Goal: Transaction & Acquisition: Purchase product/service

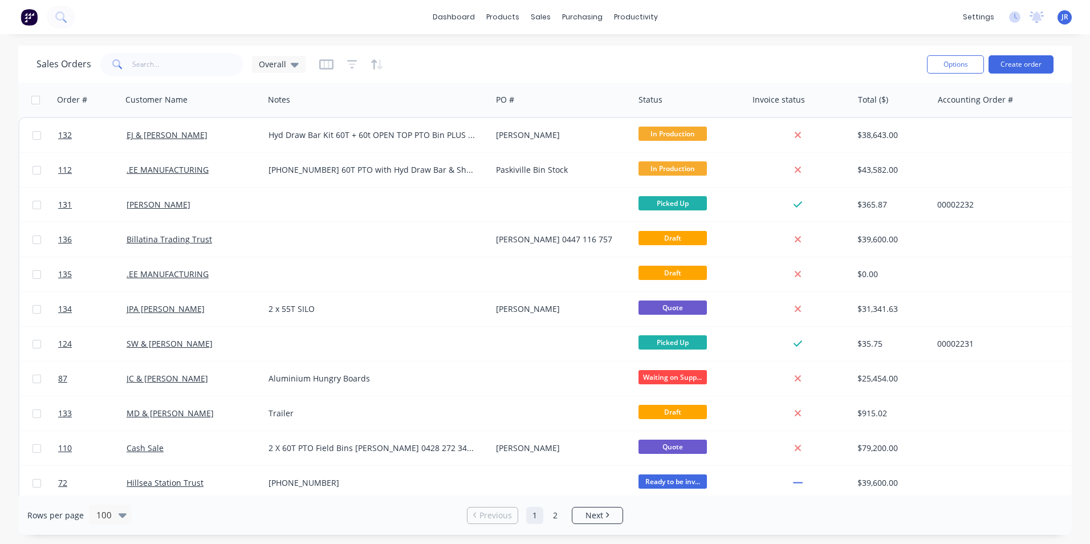
click at [1019, 53] on div "Options Create order" at bounding box center [987, 64] width 131 height 28
click at [1027, 56] on button "Create order" at bounding box center [1020, 64] width 65 height 18
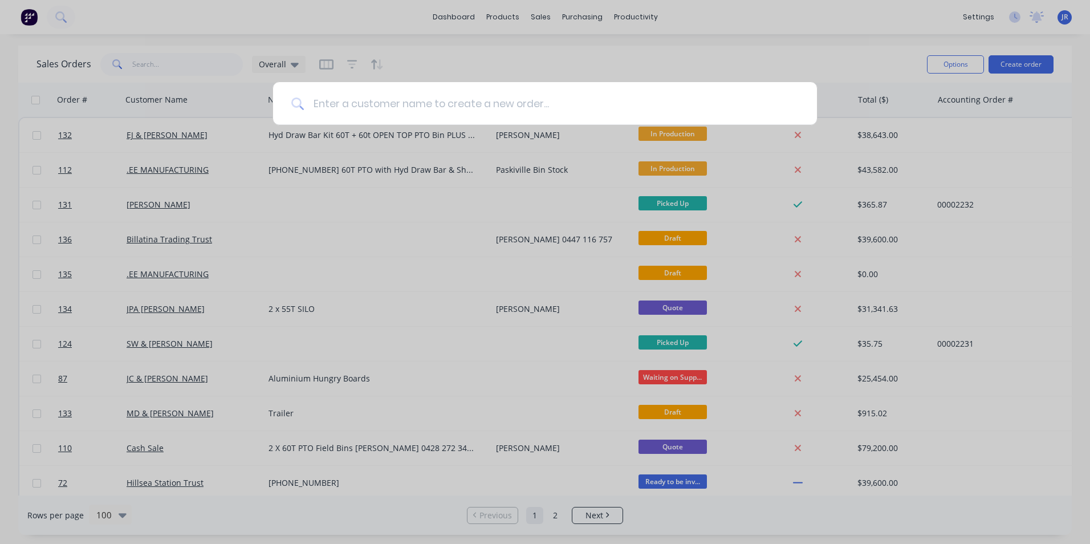
type input "n"
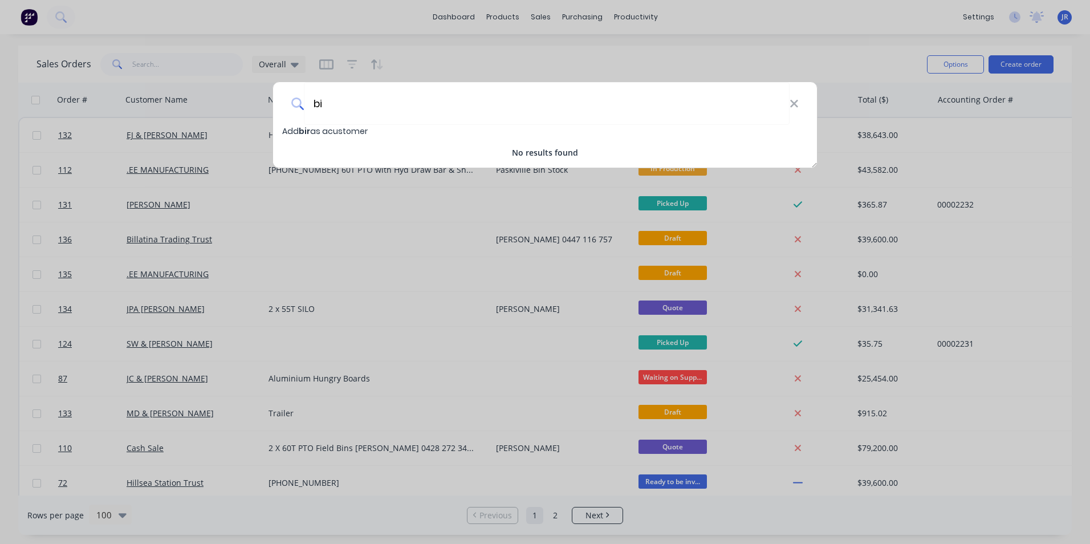
type input "b"
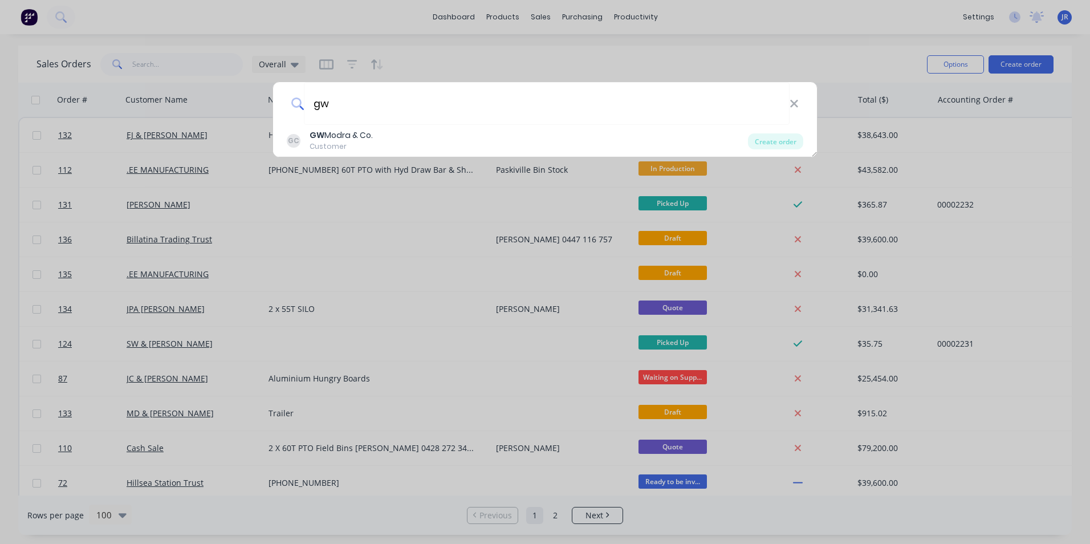
type input "g"
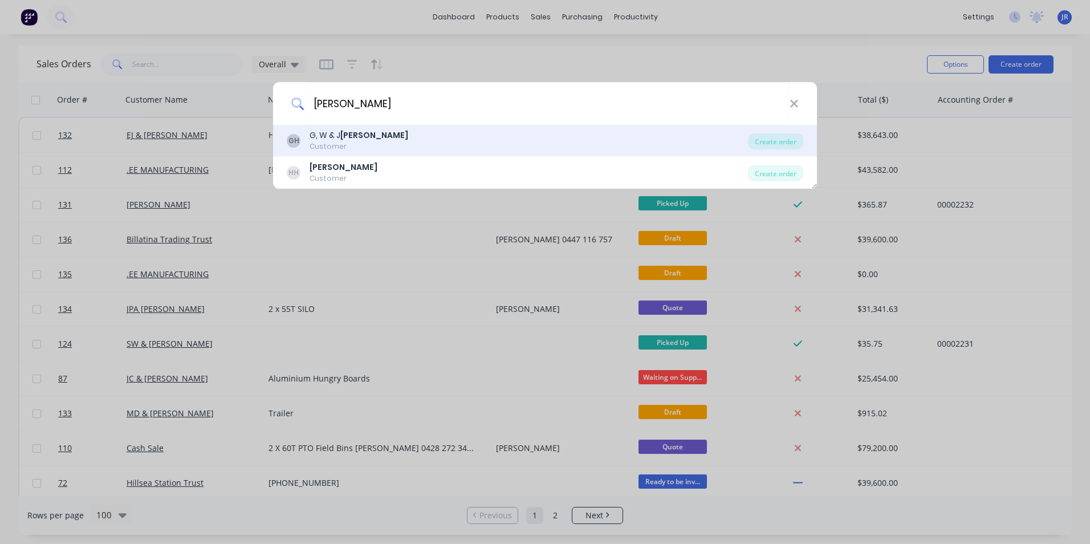
type input "[PERSON_NAME]"
click at [368, 136] on b "[PERSON_NAME]" at bounding box center [374, 134] width 68 height 11
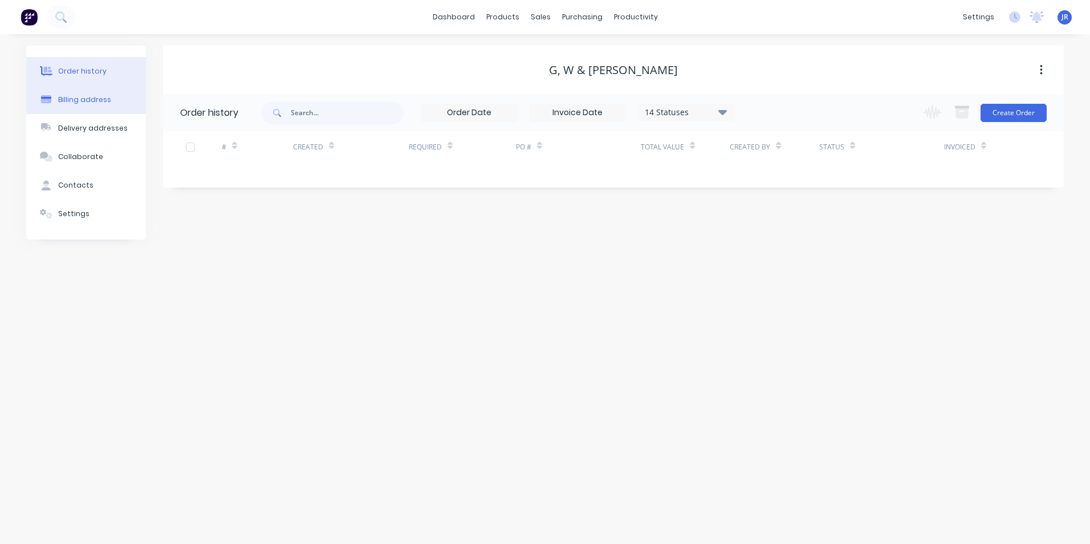
click at [89, 101] on div "Billing address" at bounding box center [84, 100] width 53 height 10
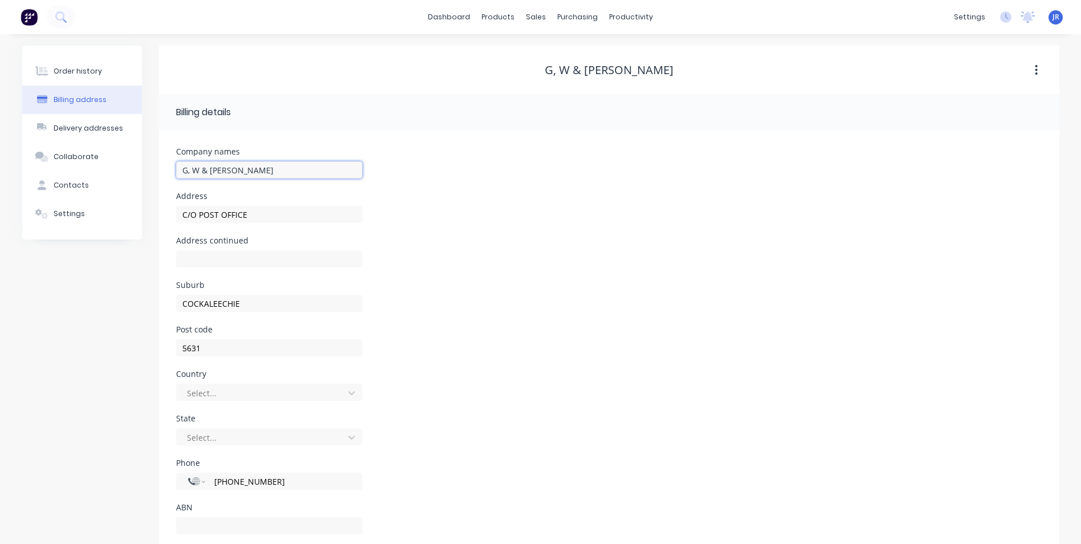
drag, startPoint x: 259, startPoint y: 168, endPoint x: 171, endPoint y: 174, distance: 88.5
click at [171, 174] on div "Company names G, W & J [PERSON_NAME] Address C/O POST OFFICE Address continued …" at bounding box center [609, 345] width 901 height 429
click at [247, 175] on input "G, W & [PERSON_NAME]" at bounding box center [269, 169] width 186 height 17
type input "Birrimba Estate"
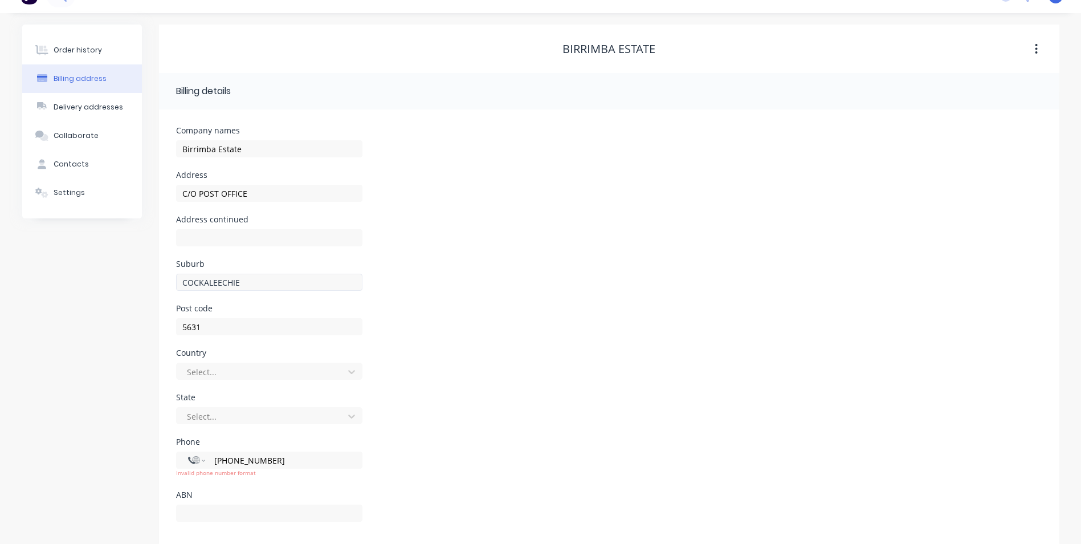
scroll to position [35, 0]
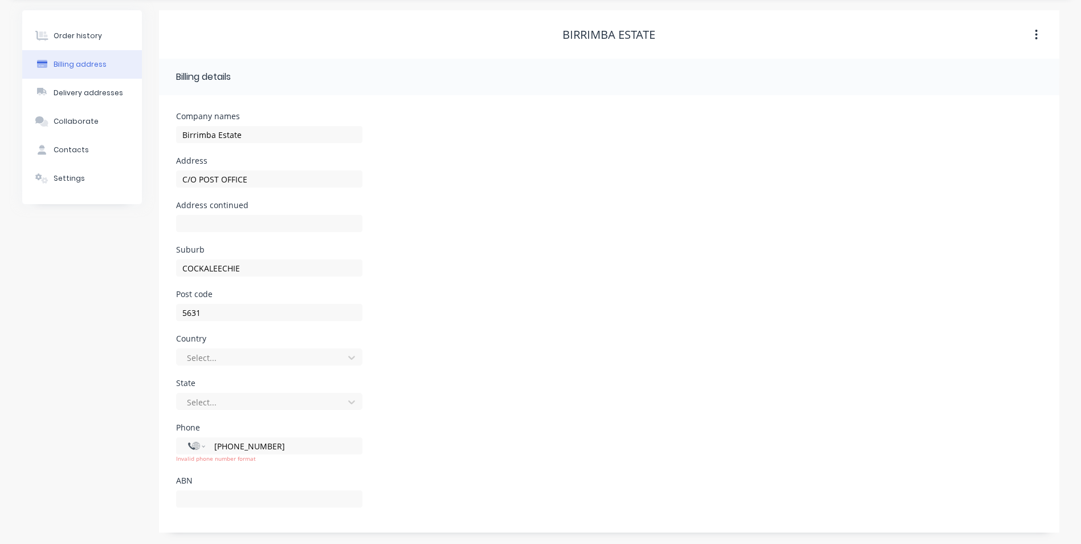
drag, startPoint x: 292, startPoint y: 449, endPoint x: 220, endPoint y: 454, distance: 72.6
click at [220, 454] on div "International [GEOGRAPHIC_DATA] [GEOGRAPHIC_DATA] [GEOGRAPHIC_DATA] [GEOGRAPHIC…" at bounding box center [269, 450] width 186 height 26
click at [321, 471] on div "International [GEOGRAPHIC_DATA] [GEOGRAPHIC_DATA] [GEOGRAPHIC_DATA] [GEOGRAPHIC…" at bounding box center [269, 455] width 186 height 42
drag, startPoint x: 303, startPoint y: 442, endPoint x: 240, endPoint y: 449, distance: 63.1
click at [210, 451] on div "International [GEOGRAPHIC_DATA] [GEOGRAPHIC_DATA] [GEOGRAPHIC_DATA] [GEOGRAPHIC…" at bounding box center [269, 445] width 186 height 17
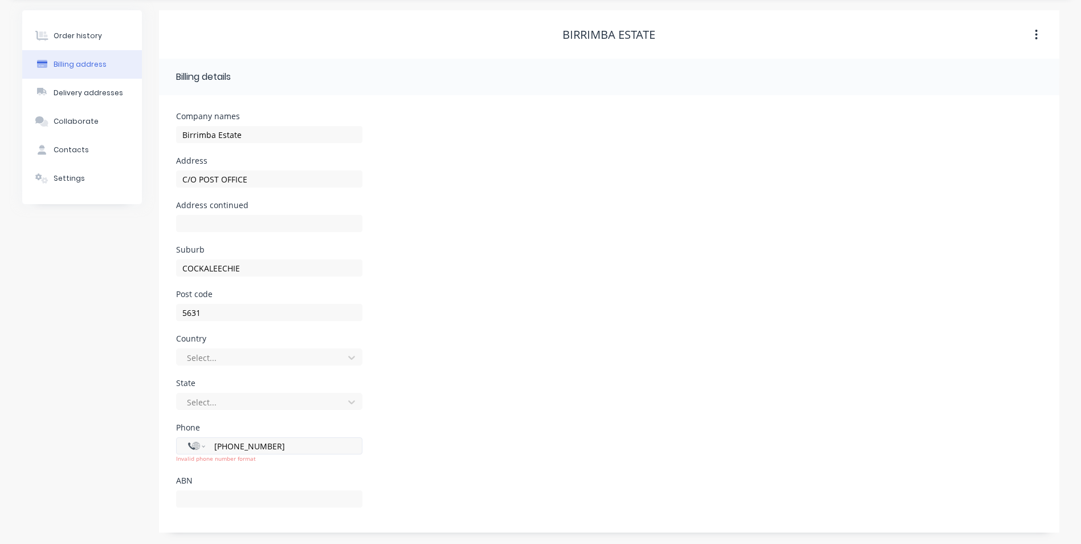
paste input "042741458"
type input "[PHONE_NUMBER]"
click at [204, 475] on div "International [GEOGRAPHIC_DATA] [GEOGRAPHIC_DATA] [GEOGRAPHIC_DATA] [GEOGRAPHIC…" at bounding box center [269, 455] width 186 height 42
click at [200, 447] on select "International [GEOGRAPHIC_DATA] [GEOGRAPHIC_DATA] [GEOGRAPHIC_DATA] [GEOGRAPHIC…" at bounding box center [196, 446] width 17 height 16
select select "AU"
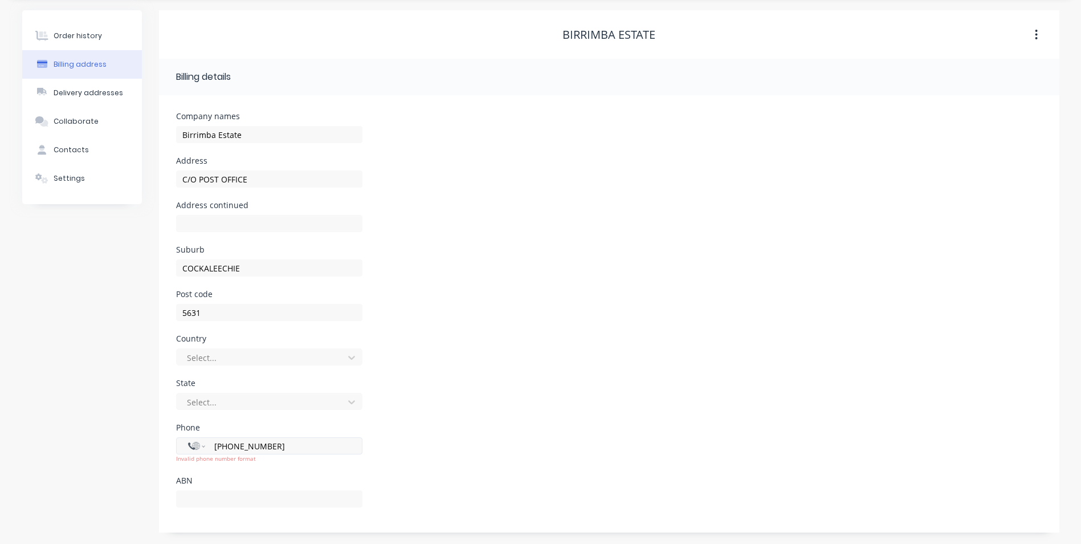
click at [188, 438] on select "International [GEOGRAPHIC_DATA] [GEOGRAPHIC_DATA] [GEOGRAPHIC_DATA] [GEOGRAPHIC…" at bounding box center [196, 446] width 17 height 16
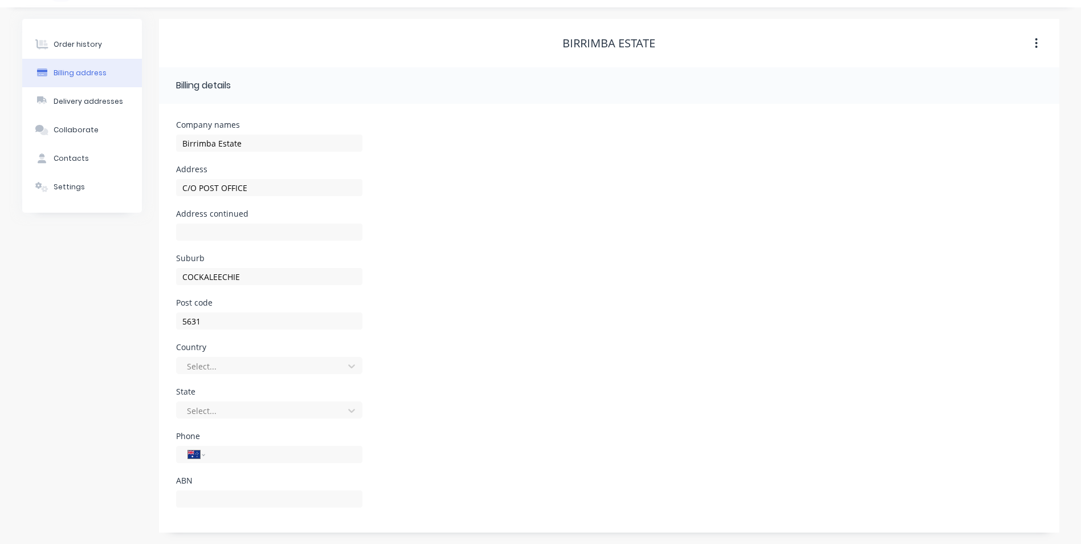
scroll to position [27, 0]
paste input "0427 414 586"
type input "0427 414 586"
click at [207, 494] on input "text" at bounding box center [269, 498] width 186 height 17
click at [359, 353] on div "Country Select..." at bounding box center [269, 365] width 186 height 44
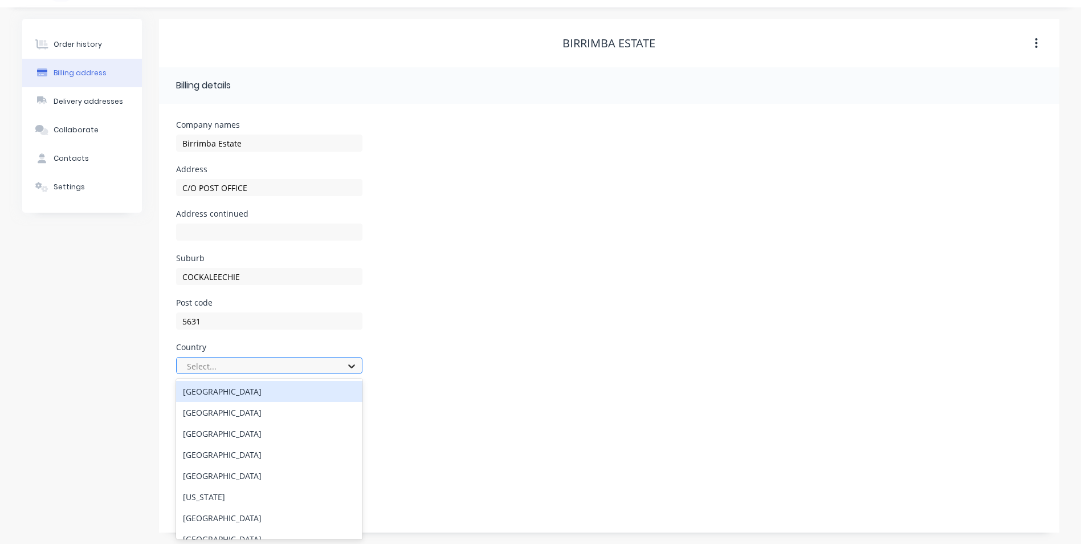
click at [355, 361] on icon at bounding box center [351, 365] width 11 height 11
click at [345, 390] on div "[GEOGRAPHIC_DATA]" at bounding box center [269, 391] width 186 height 21
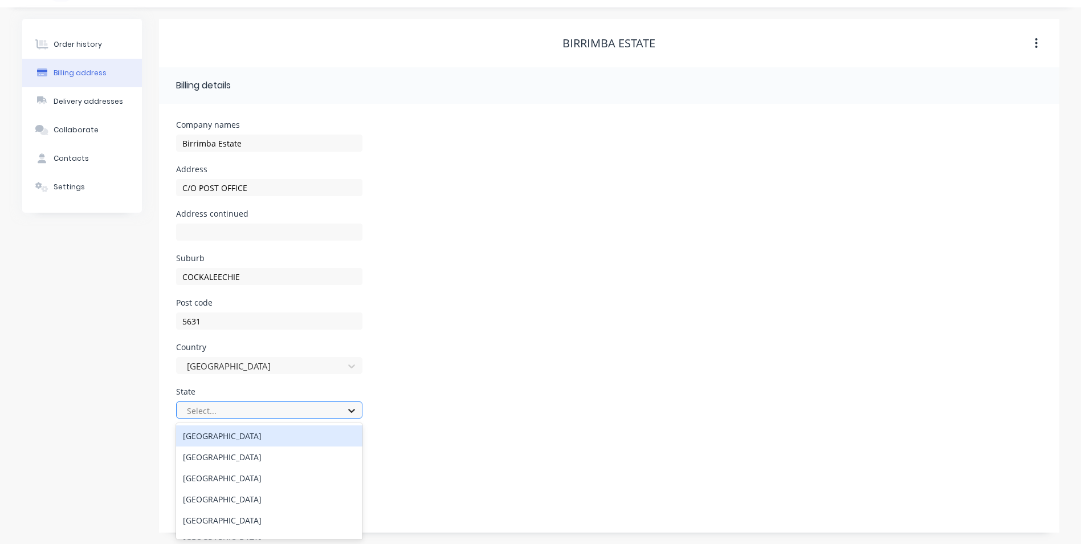
click at [354, 411] on icon at bounding box center [351, 410] width 11 height 11
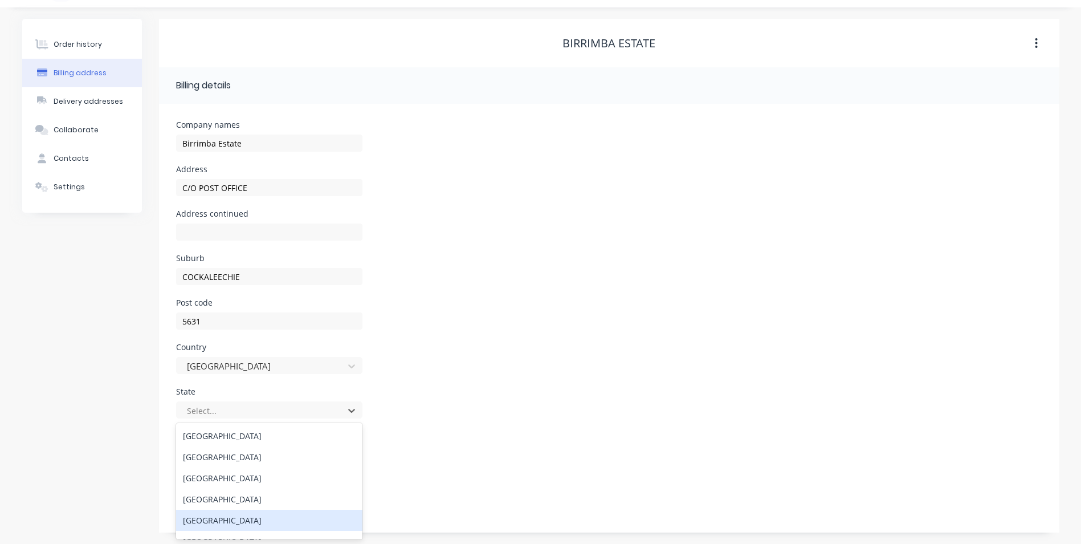
click at [300, 517] on div "[GEOGRAPHIC_DATA]" at bounding box center [269, 520] width 186 height 21
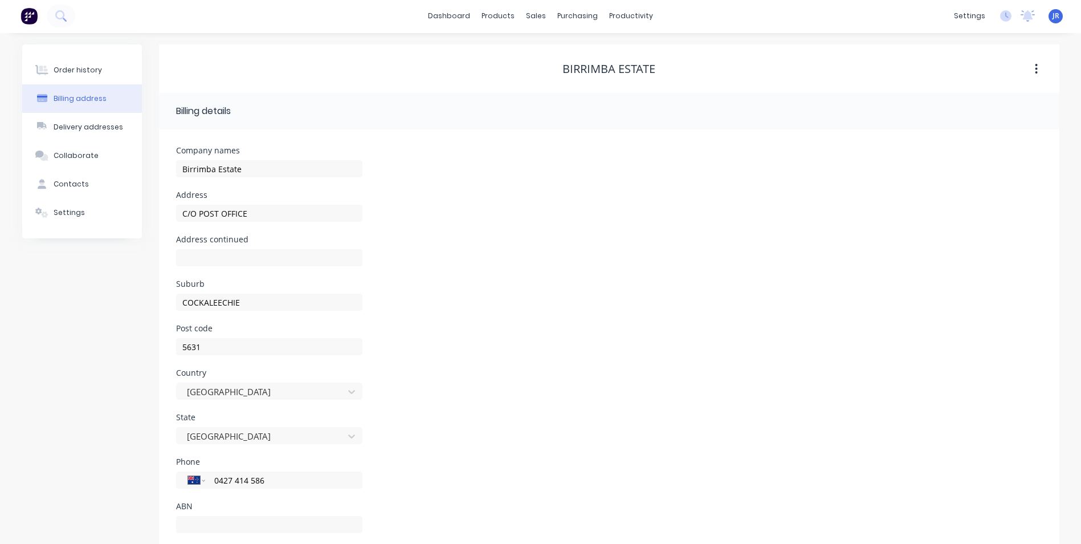
scroll to position [0, 0]
click at [81, 185] on div "Contacts" at bounding box center [71, 185] width 35 height 10
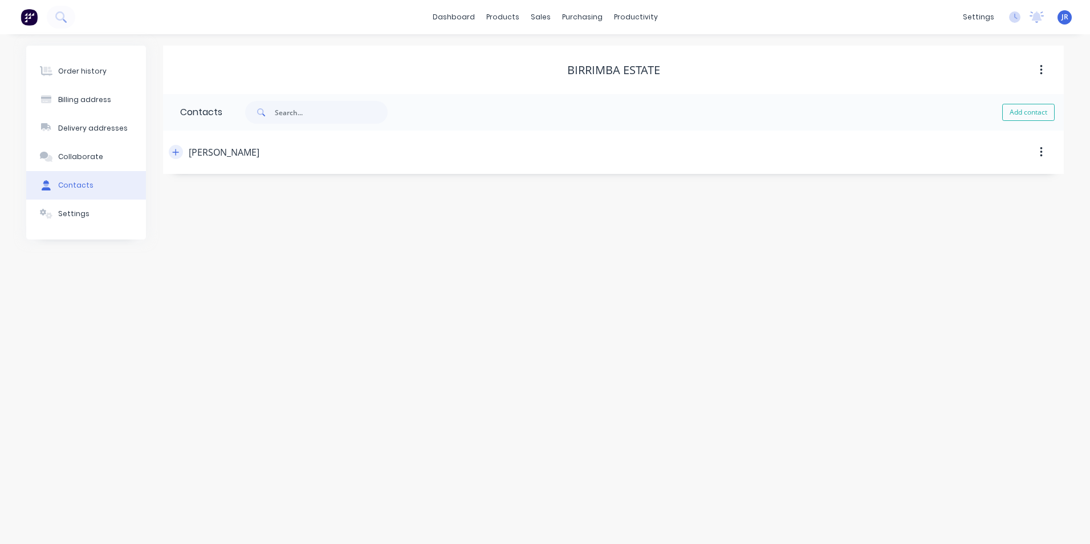
click at [179, 151] on icon "button" at bounding box center [175, 152] width 7 height 8
drag, startPoint x: 294, startPoint y: 242, endPoint x: 179, endPoint y: 244, distance: 115.2
click at [179, 244] on div "Contact name [PERSON_NAME] Email address [EMAIL_ADDRESS][DOMAIN_NAME] Phone Int…" at bounding box center [613, 268] width 901 height 189
paste input "birrimbaestate@g"
type input "[EMAIL_ADDRESS][DOMAIN_NAME]"
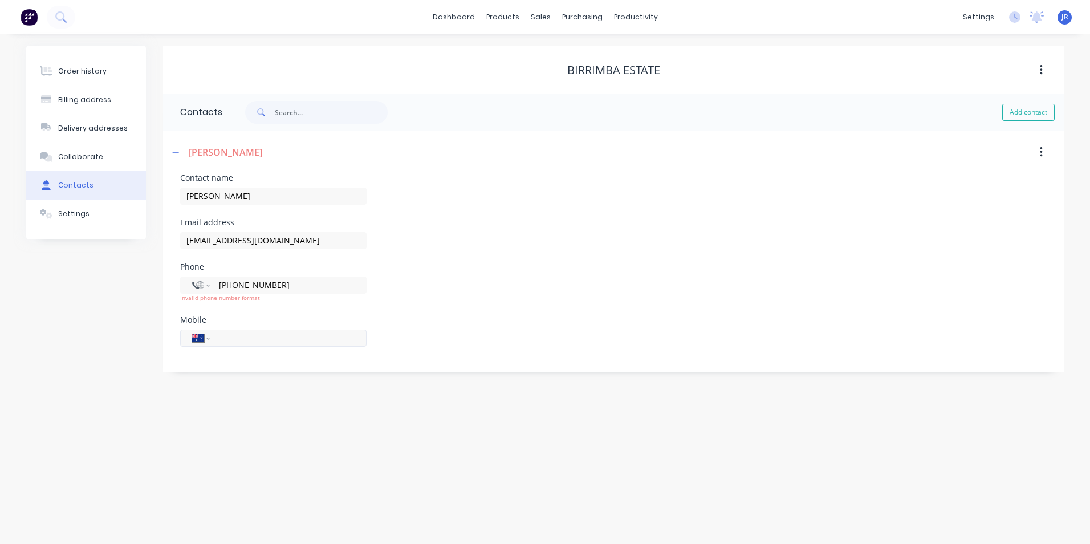
click at [239, 336] on input "tel" at bounding box center [286, 337] width 137 height 13
paste input "0427 414 586"
type input "0427 414 586"
drag, startPoint x: 244, startPoint y: 286, endPoint x: 210, endPoint y: 291, distance: 34.5
click at [210, 291] on div "International [GEOGRAPHIC_DATA] [GEOGRAPHIC_DATA] [GEOGRAPHIC_DATA] [GEOGRAPHIC…" at bounding box center [273, 284] width 186 height 17
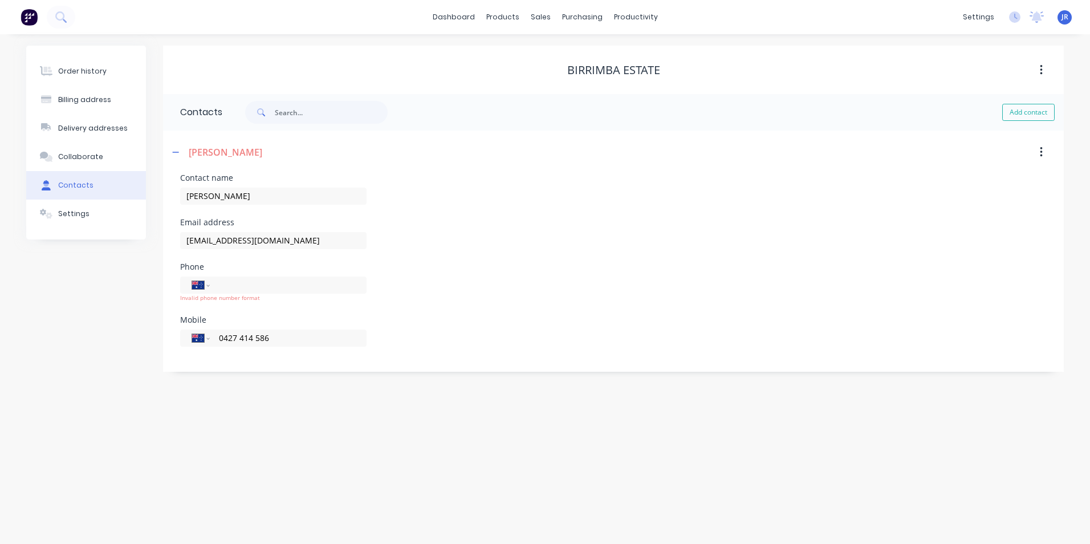
click at [401, 307] on div "Contact name [PERSON_NAME] Email address [EMAIL_ADDRESS][DOMAIN_NAME] Phone Int…" at bounding box center [613, 267] width 866 height 186
click at [103, 72] on button "Order history" at bounding box center [86, 71] width 120 height 29
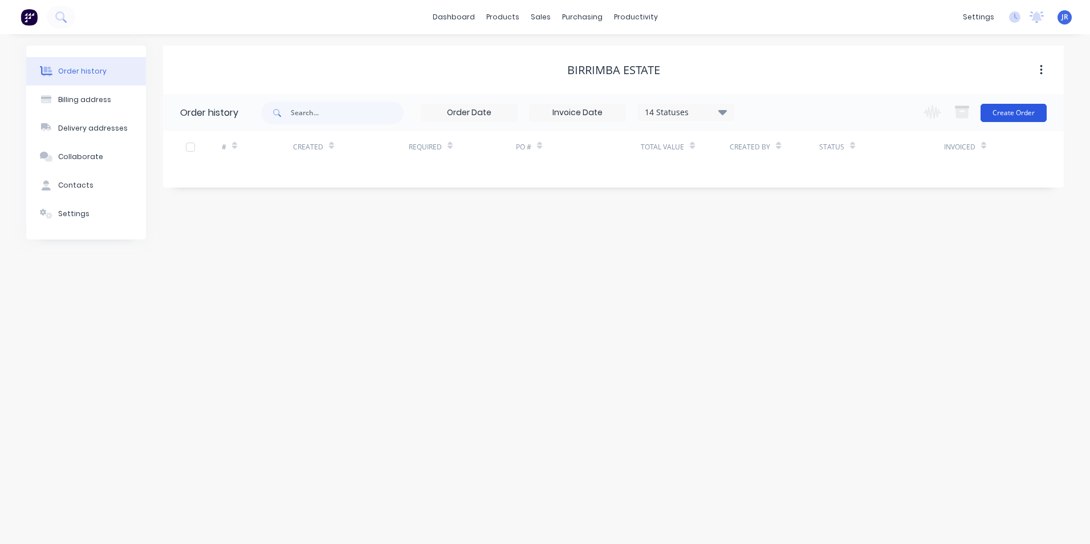
click at [1012, 116] on button "Create Order" at bounding box center [1013, 113] width 66 height 18
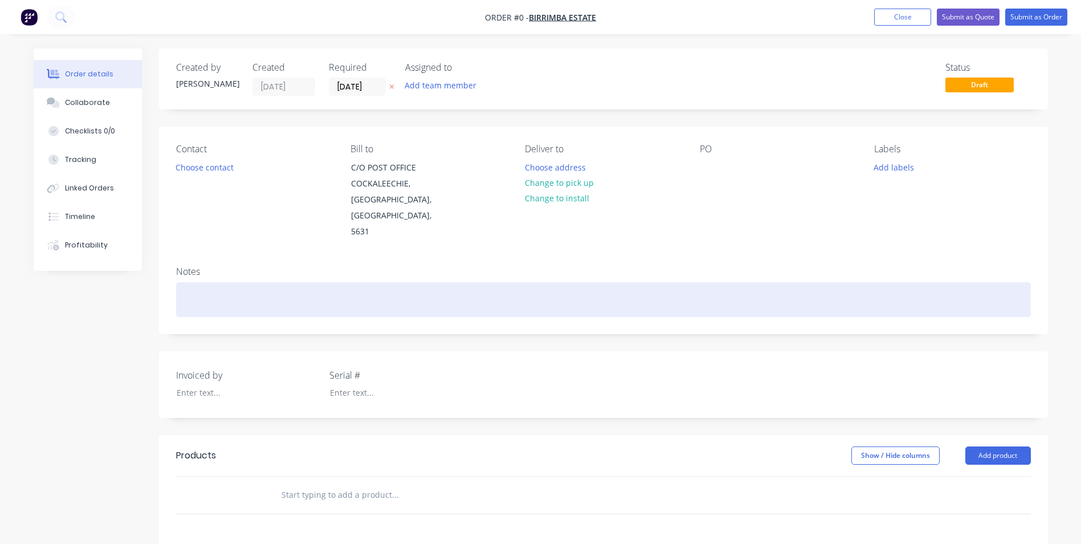
click at [362, 282] on div at bounding box center [603, 299] width 855 height 35
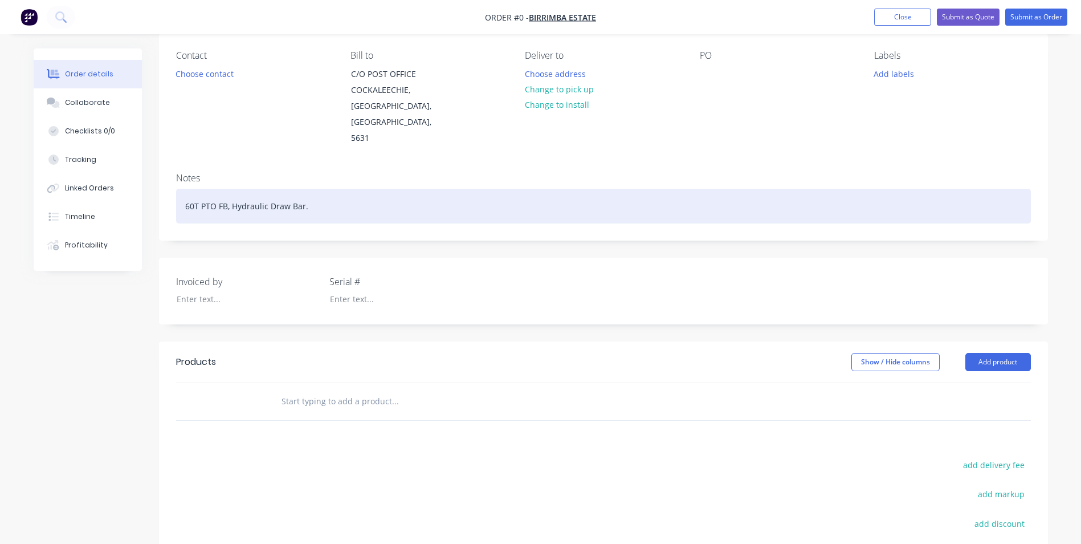
scroll to position [114, 0]
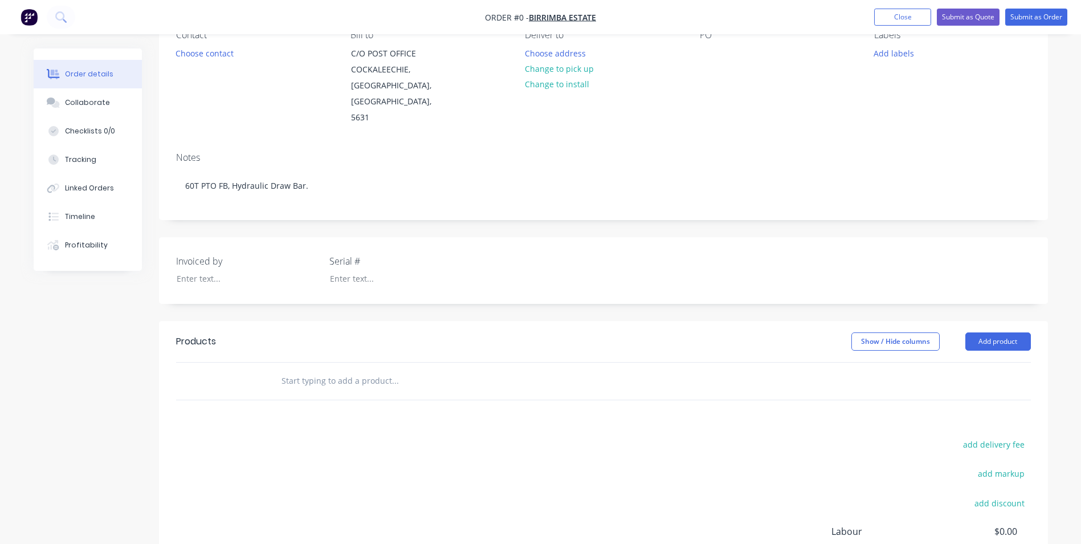
click at [982, 299] on div "Order details Collaborate Checklists 0/0 Tracking Linked Orders Timeline Profit…" at bounding box center [540, 299] width 1037 height 731
click at [1012, 332] on button "Add product" at bounding box center [999, 341] width 66 height 18
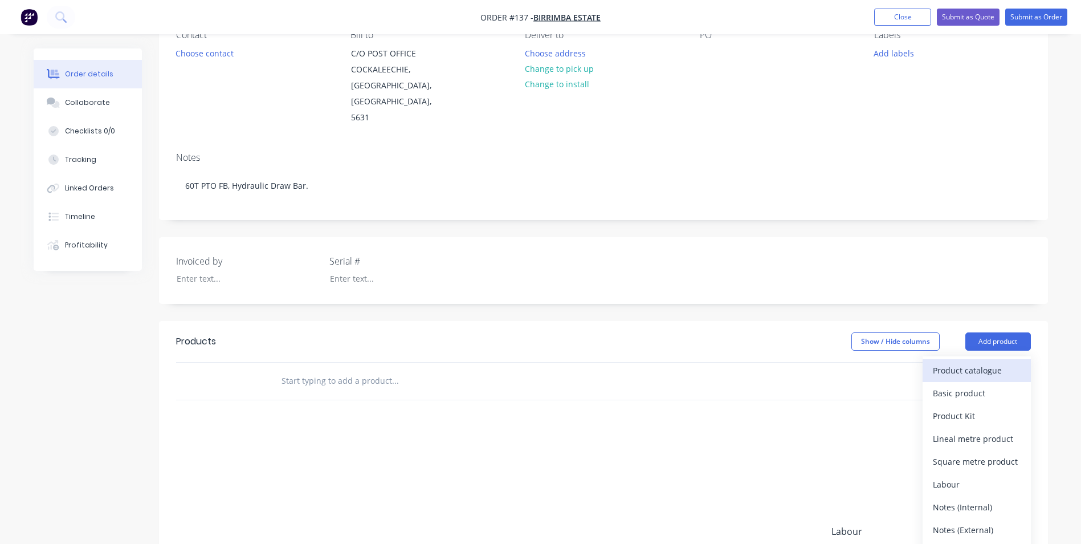
click at [996, 362] on div "Product catalogue" at bounding box center [977, 370] width 88 height 17
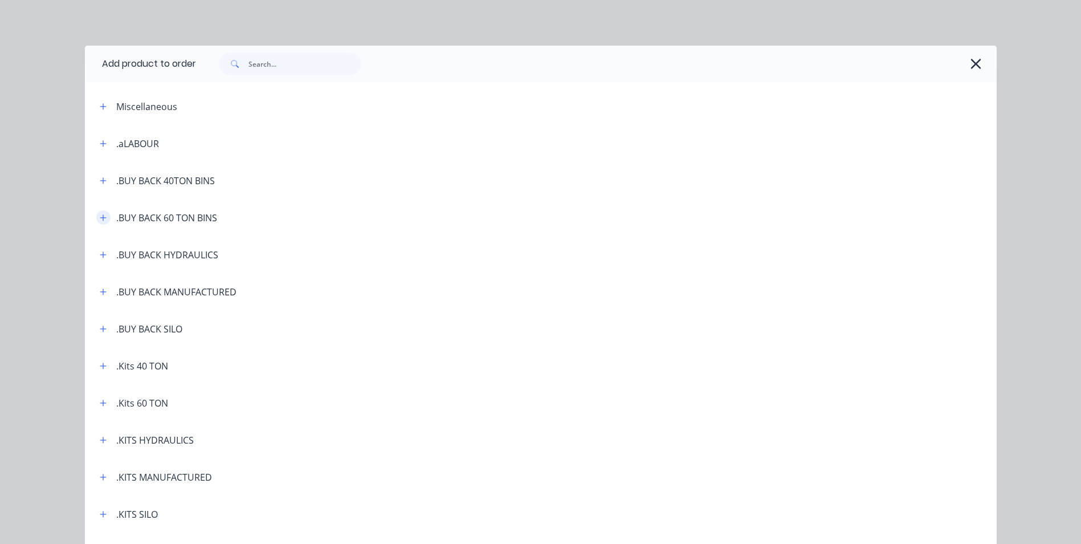
click at [100, 215] on icon "button" at bounding box center [103, 217] width 6 height 6
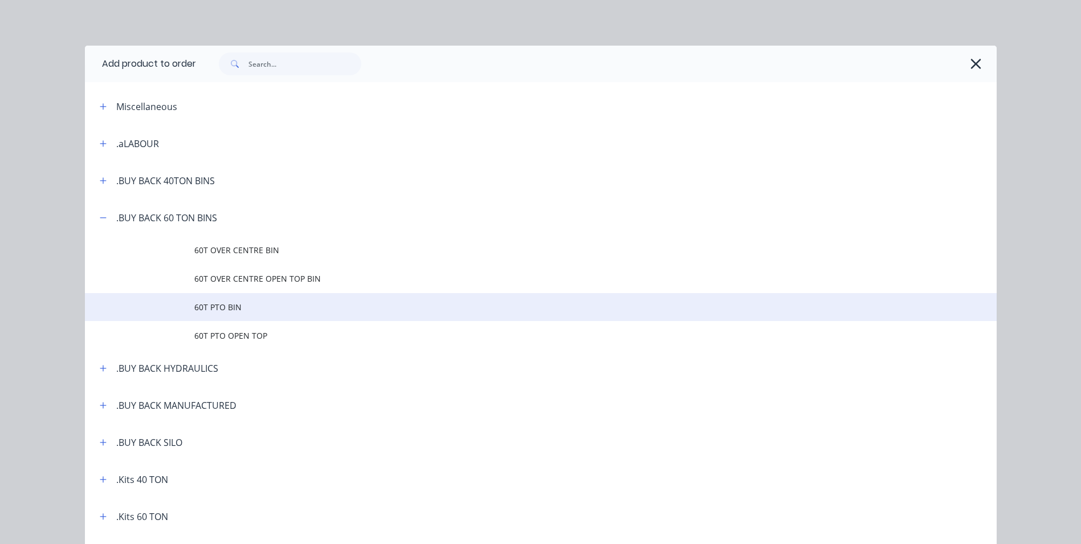
click at [232, 305] on span "60T PTO BIN" at bounding box center [515, 307] width 642 height 12
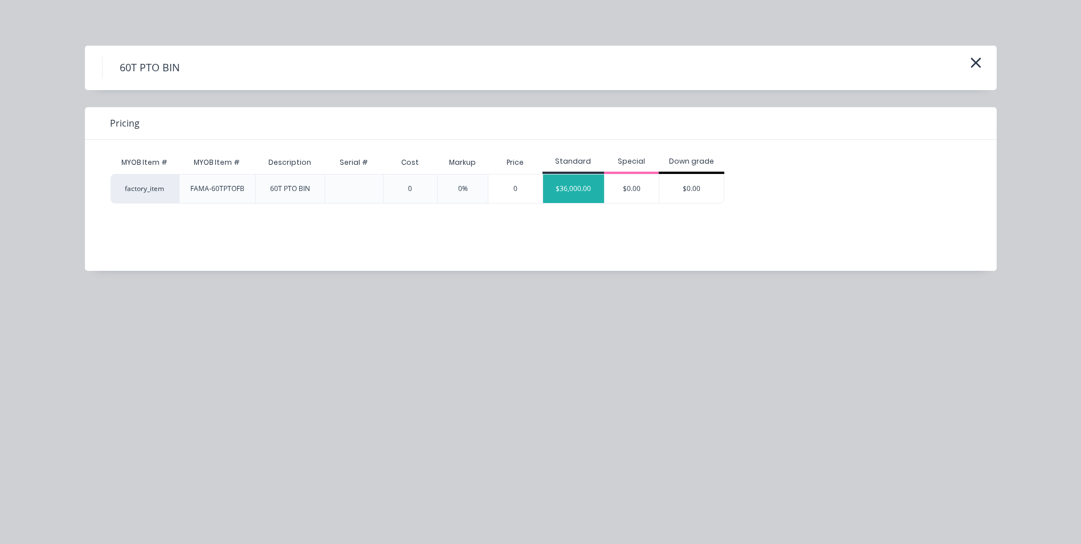
click at [580, 196] on div "$36,000.00" at bounding box center [574, 188] width 62 height 29
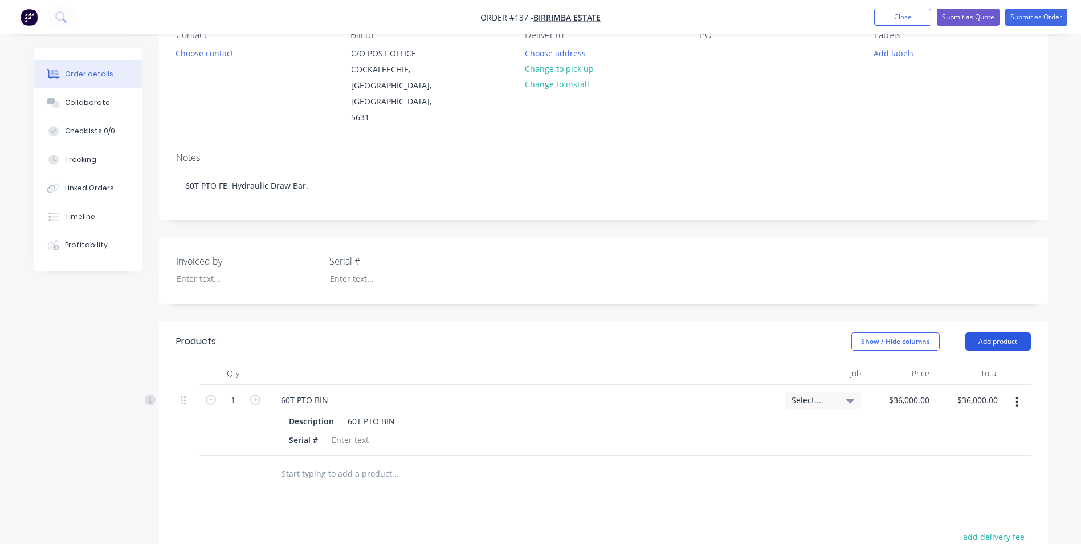
click at [973, 332] on button "Add product" at bounding box center [999, 341] width 66 height 18
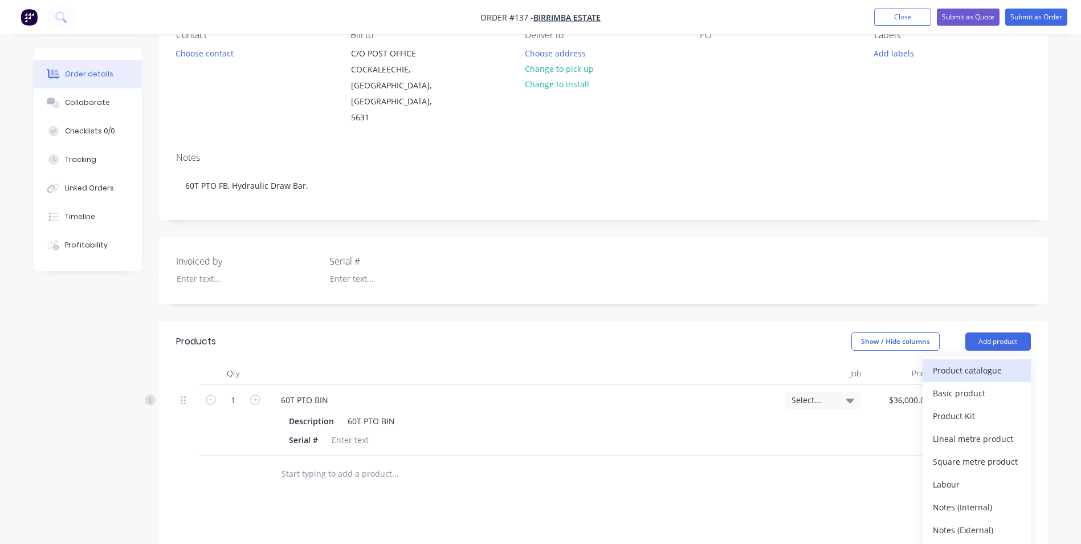
click at [981, 362] on div "Product catalogue" at bounding box center [977, 370] width 88 height 17
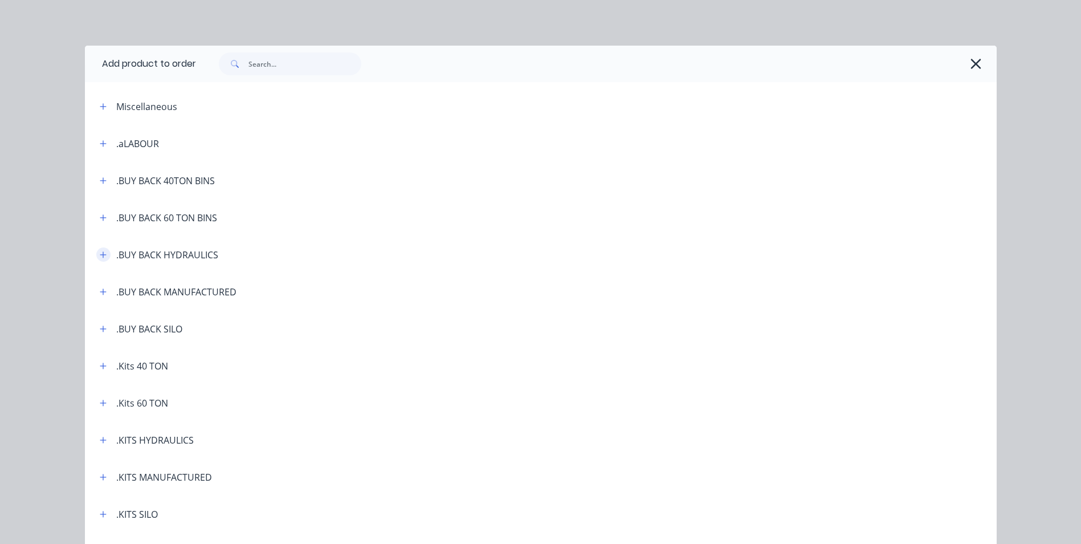
click at [101, 258] on icon "button" at bounding box center [103, 255] width 7 height 8
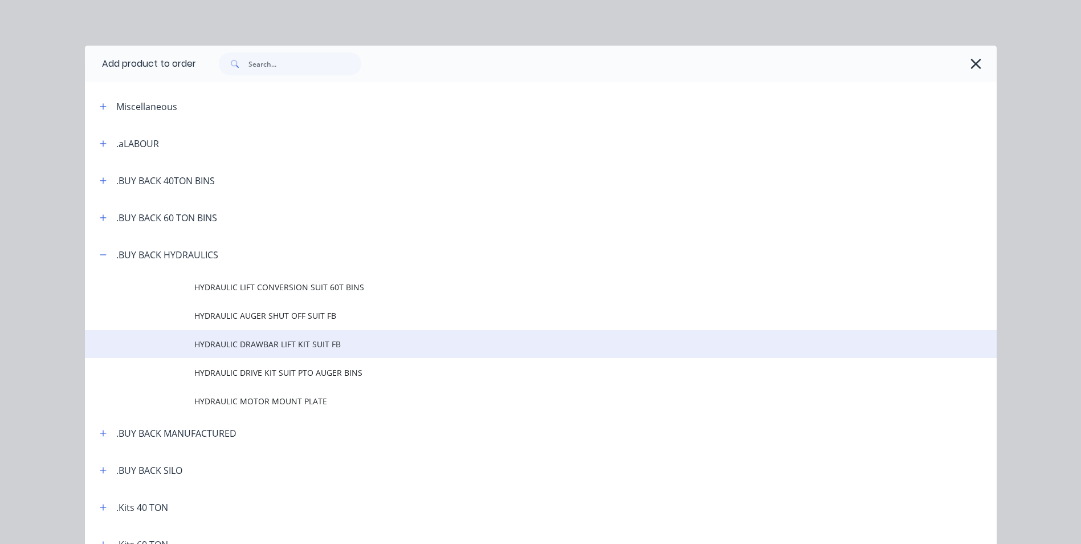
click at [327, 340] on span "HYDRAULIC DRAWBAR LIFT KIT SUIT FB" at bounding box center [515, 344] width 642 height 12
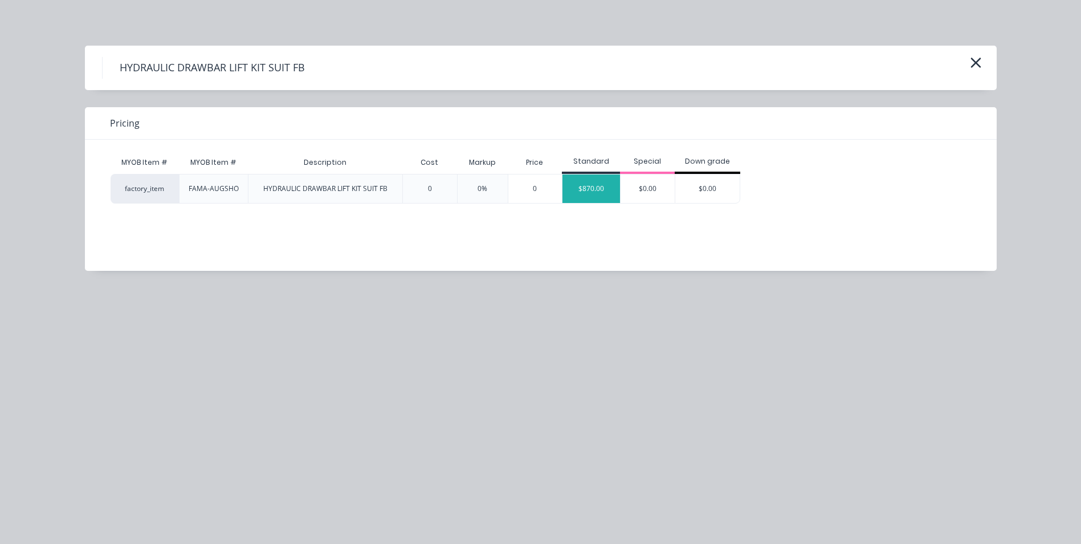
click at [599, 188] on div "$870.00" at bounding box center [592, 188] width 58 height 29
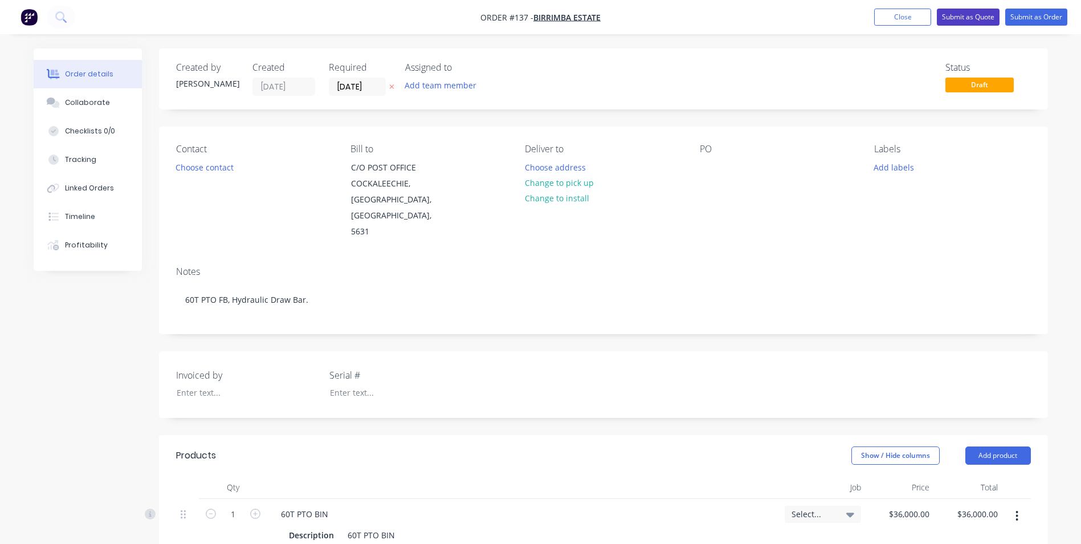
click at [971, 19] on button "Submit as Quote" at bounding box center [968, 17] width 63 height 17
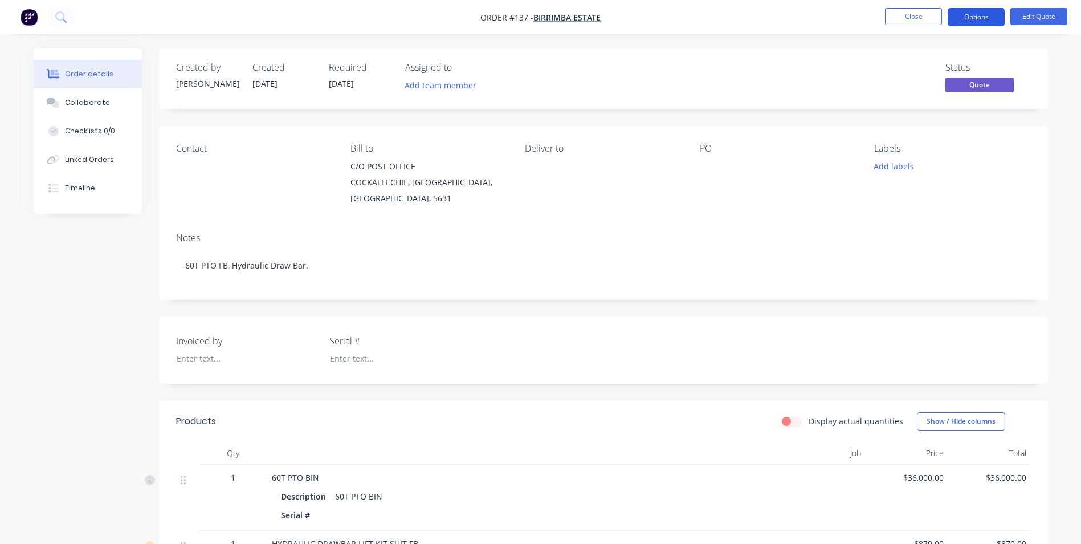
click at [974, 25] on button "Options" at bounding box center [976, 17] width 57 height 18
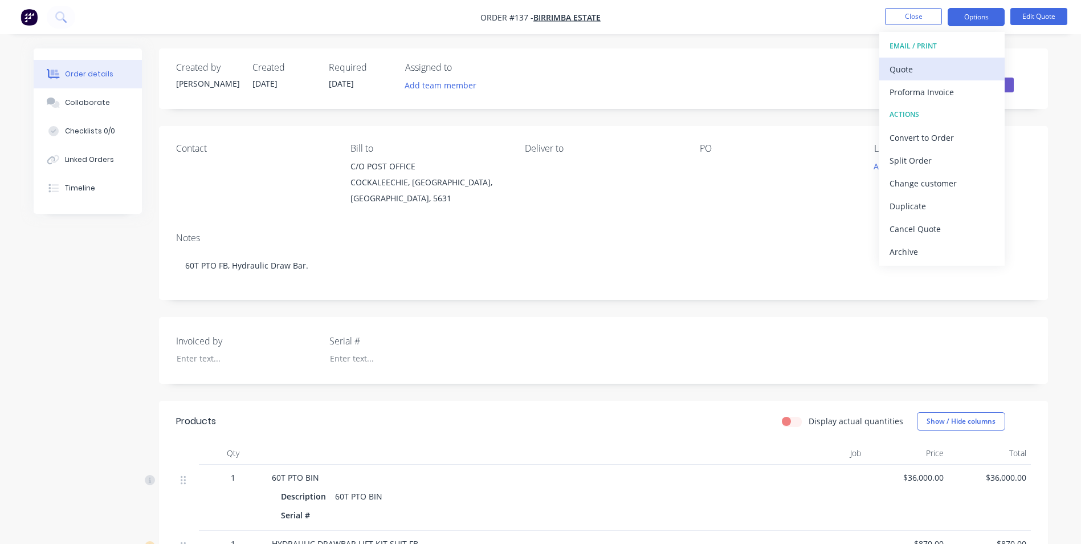
click at [929, 64] on div "Quote" at bounding box center [942, 69] width 105 height 17
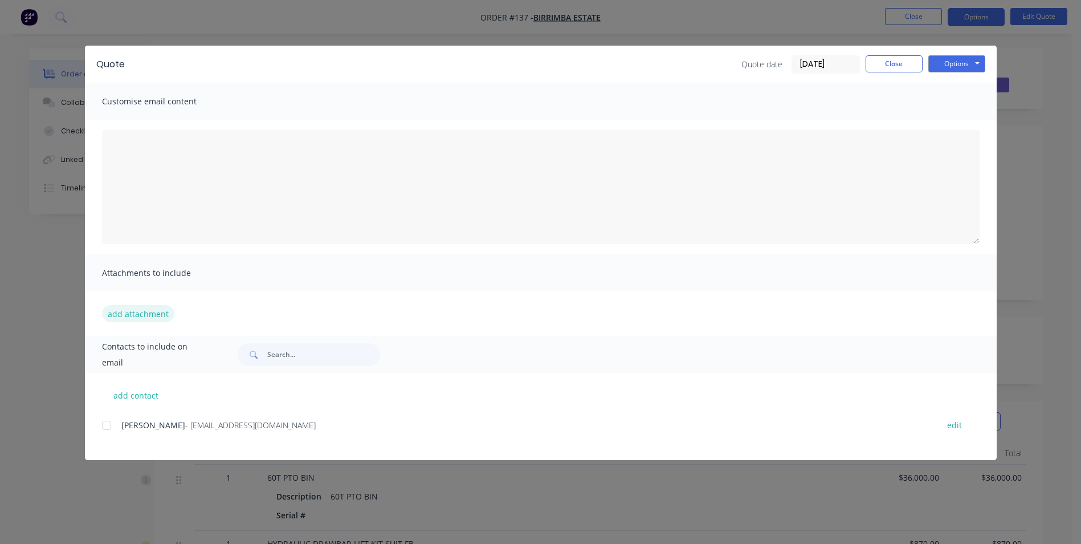
click at [124, 313] on button "add attachment" at bounding box center [138, 313] width 72 height 17
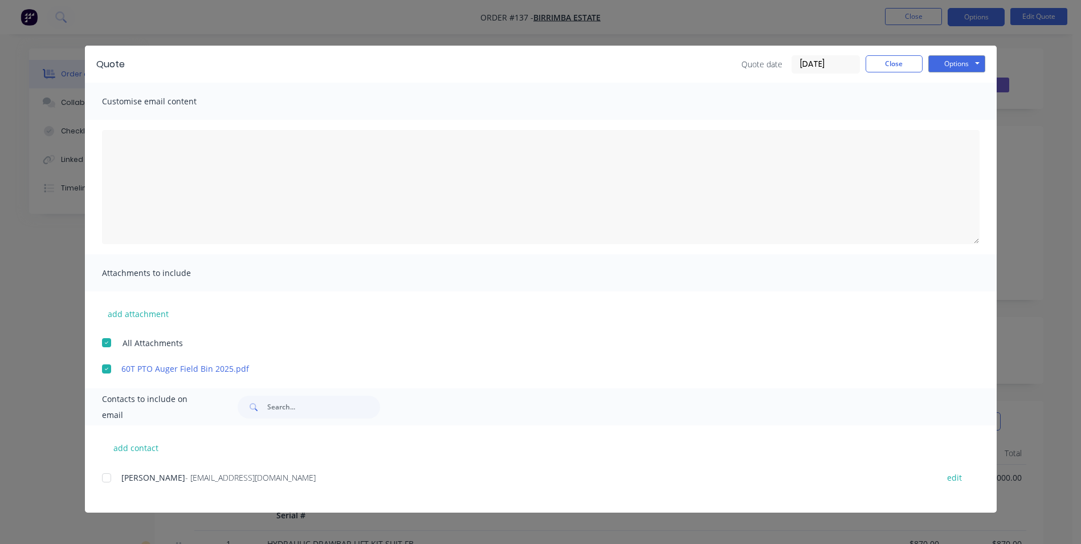
drag, startPoint x: 108, startPoint y: 477, endPoint x: 136, endPoint y: 432, distance: 53.5
click at [111, 475] on div at bounding box center [106, 477] width 23 height 23
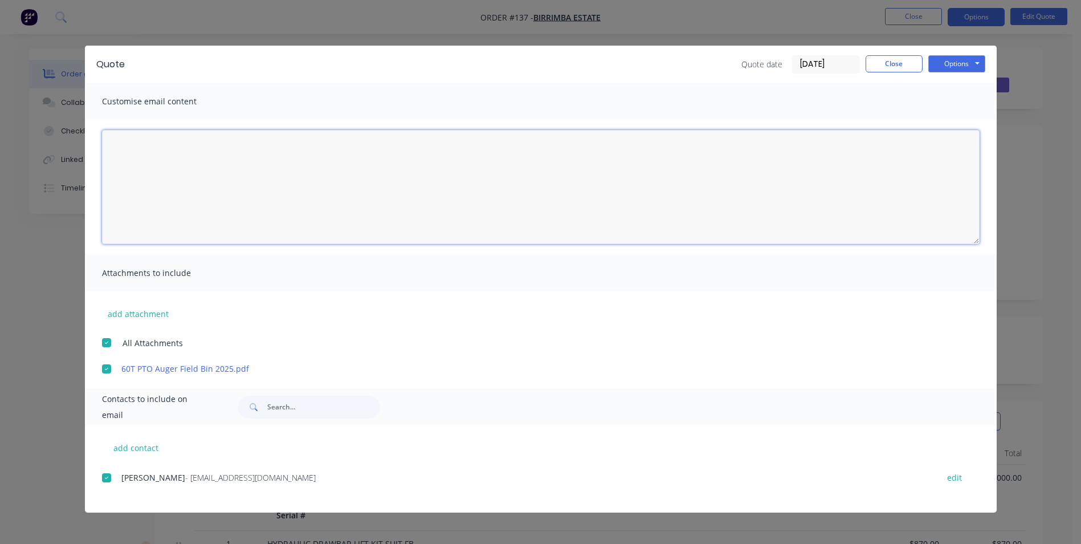
click at [172, 148] on textarea at bounding box center [541, 187] width 878 height 114
click at [571, 178] on textarea "Hi [PERSON_NAME], Please see quote for 60T PTO Field Bin with Hydraulic Draw Ba…" at bounding box center [541, 187] width 878 height 114
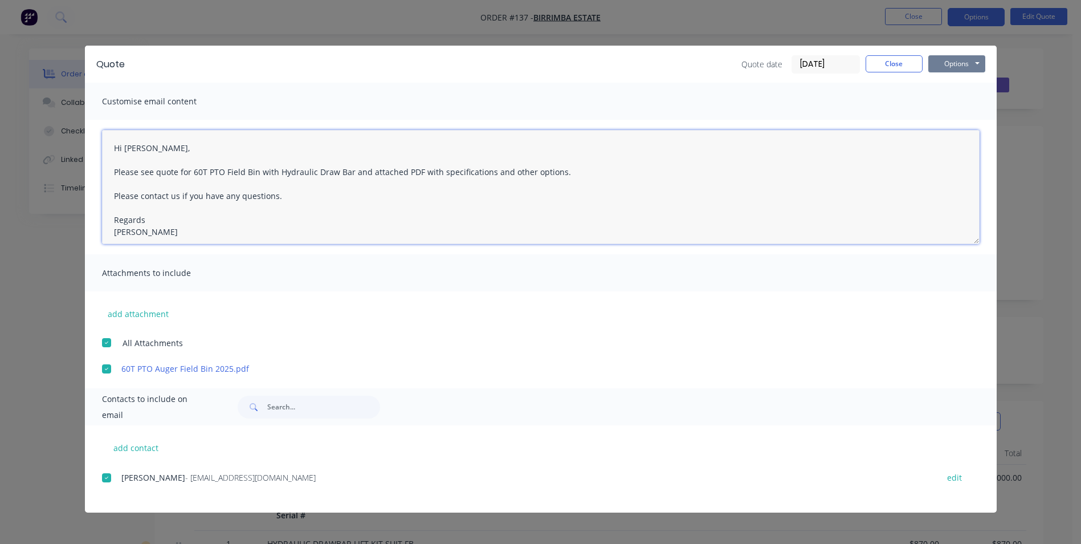
type textarea "Hi [PERSON_NAME], Please see quote for 60T PTO Field Bin with Hydraulic Draw Ba…"
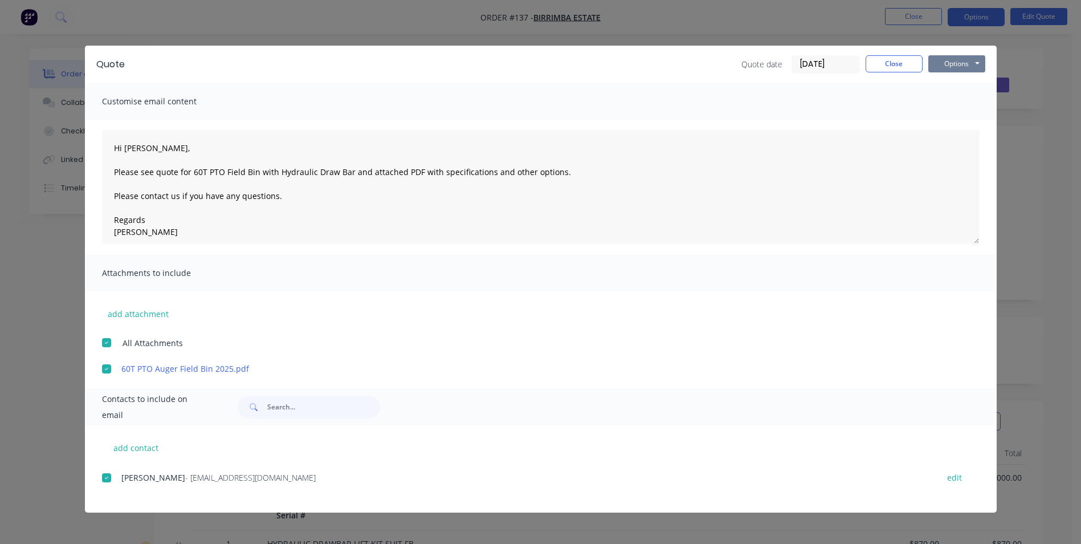
click at [943, 68] on button "Options" at bounding box center [957, 63] width 57 height 17
click at [963, 122] on button "Email" at bounding box center [965, 121] width 73 height 19
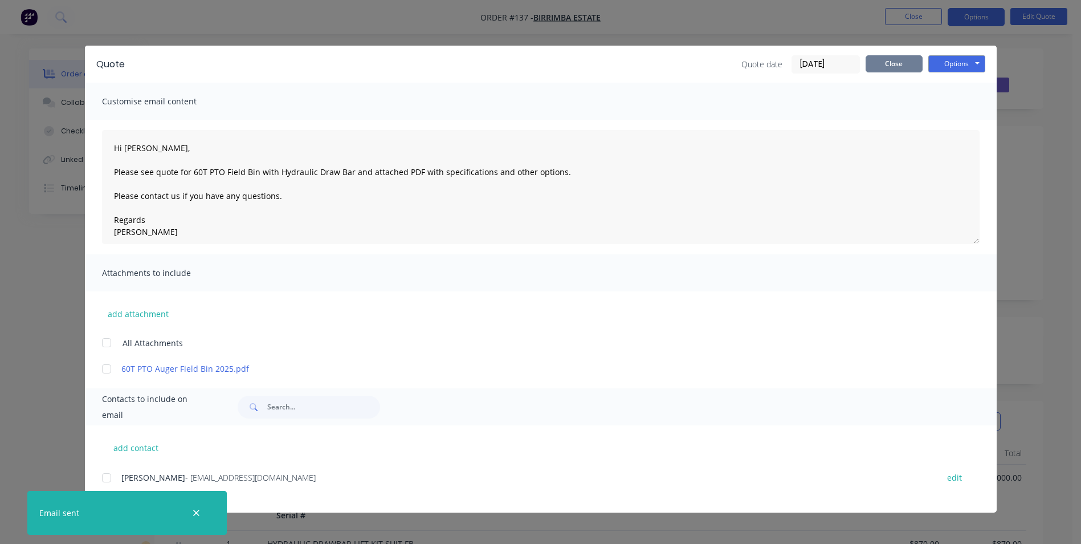
drag, startPoint x: 911, startPoint y: 70, endPoint x: 848, endPoint y: 76, distance: 63.6
click at [910, 70] on button "Close" at bounding box center [894, 63] width 57 height 17
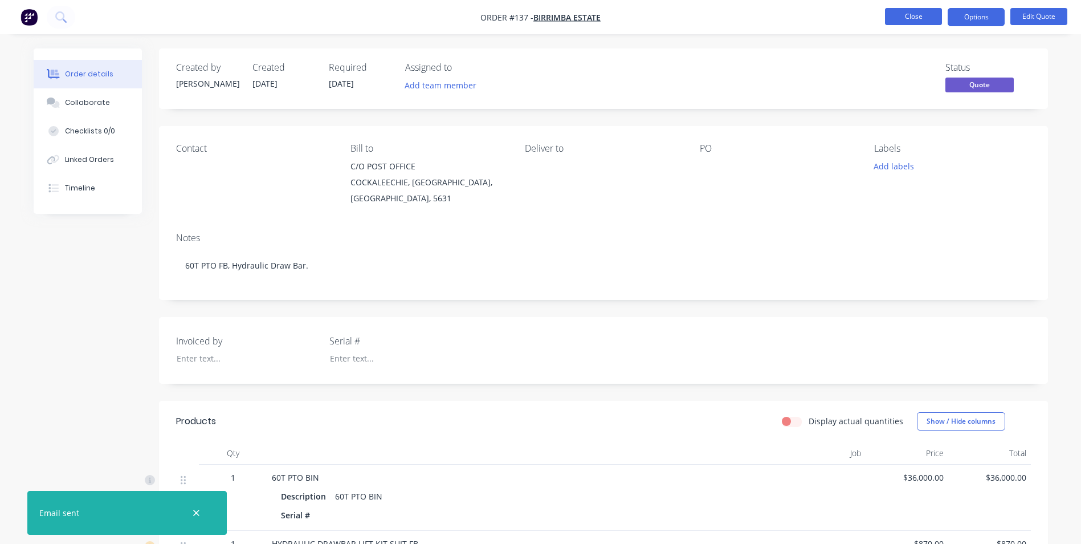
click at [910, 23] on button "Close" at bounding box center [913, 16] width 57 height 17
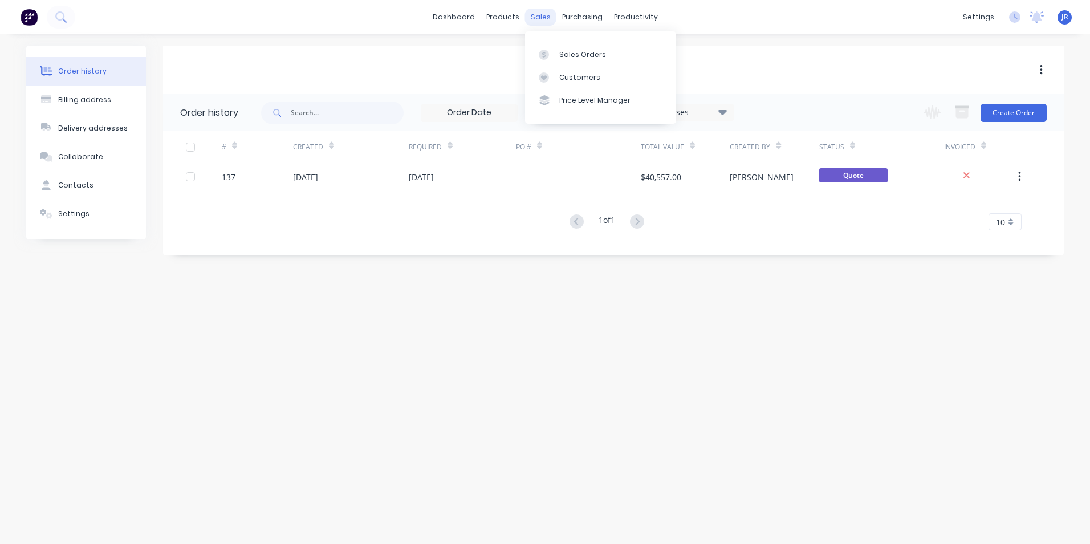
click at [539, 14] on div "sales" at bounding box center [540, 17] width 31 height 17
click at [565, 52] on div "Sales Orders" at bounding box center [582, 55] width 47 height 10
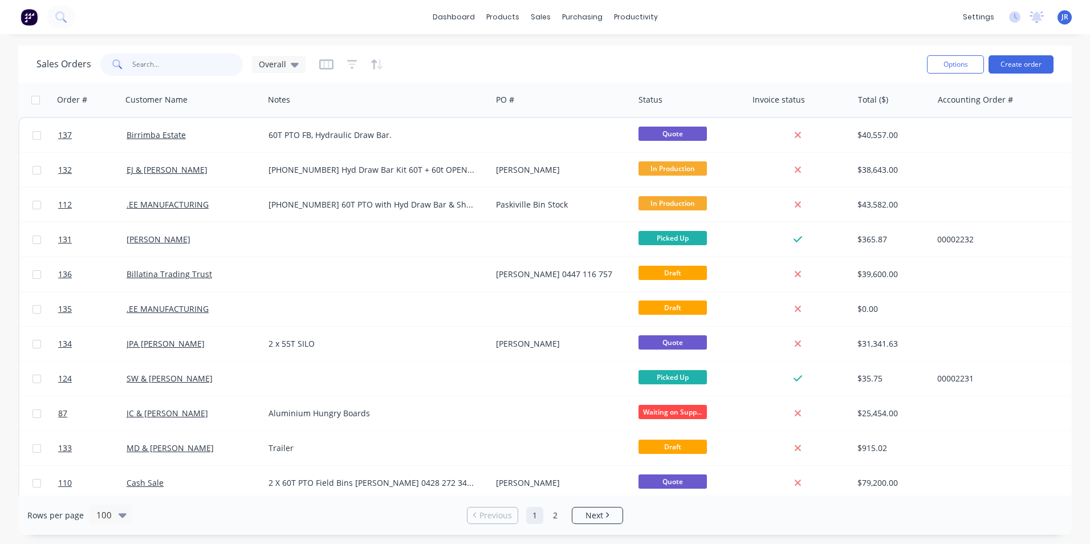
click at [186, 62] on input "text" at bounding box center [187, 64] width 111 height 23
type input "757"
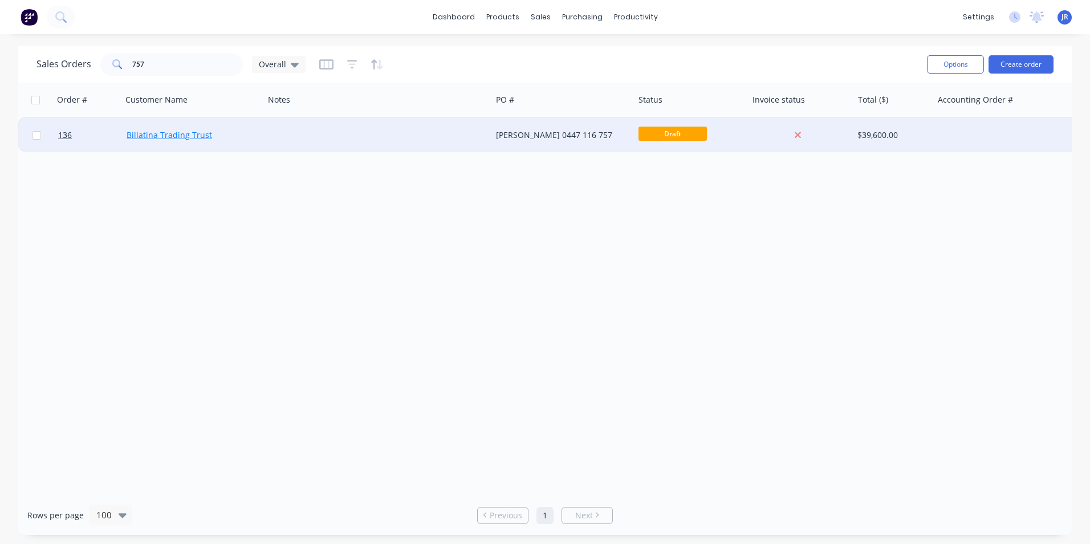
click at [193, 132] on link "Billatina Trading Trust" at bounding box center [170, 134] width 86 height 11
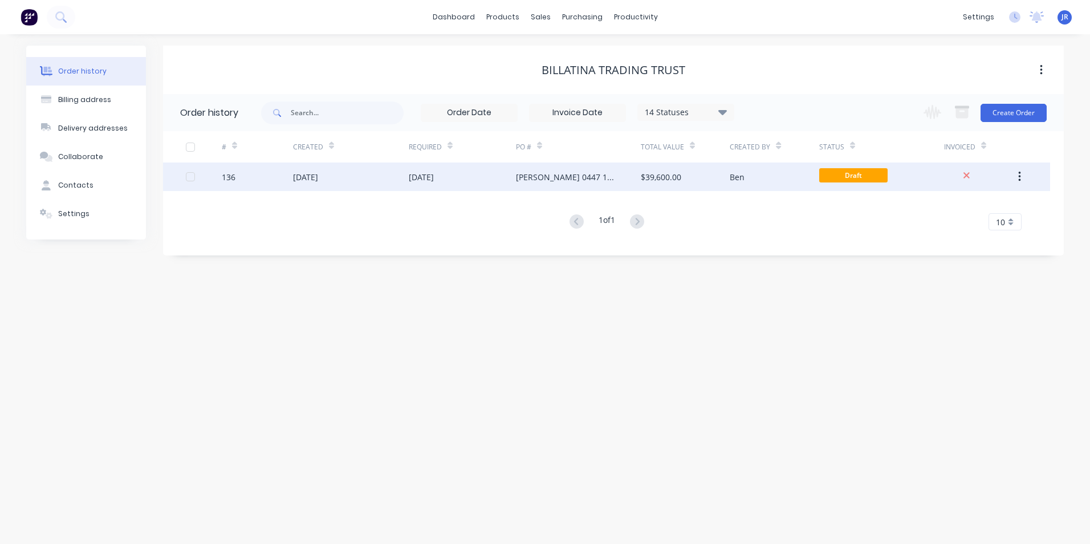
click at [275, 180] on div "136" at bounding box center [257, 176] width 71 height 29
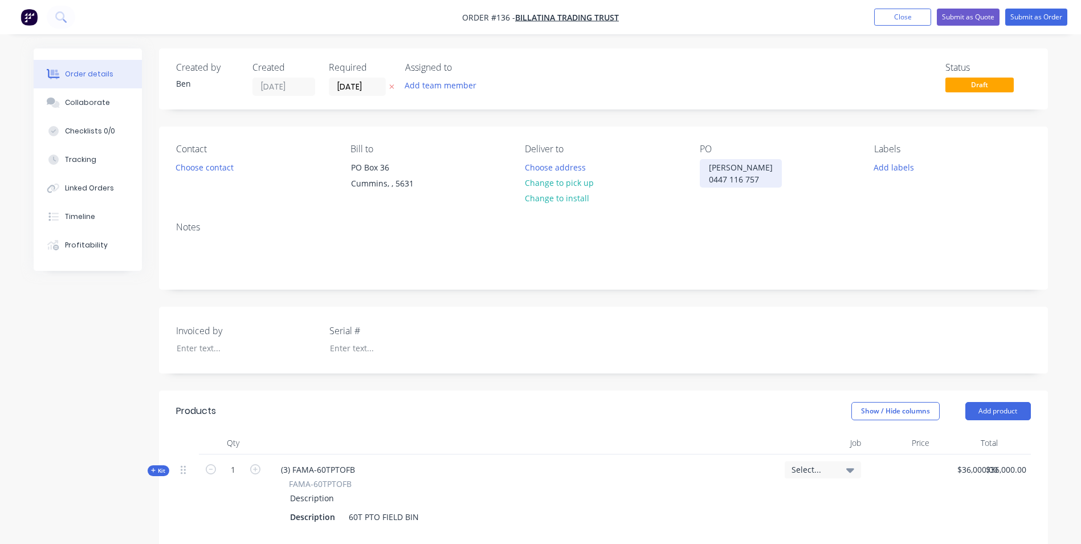
click at [761, 175] on div "[PERSON_NAME] 0447 116 757" at bounding box center [741, 173] width 82 height 29
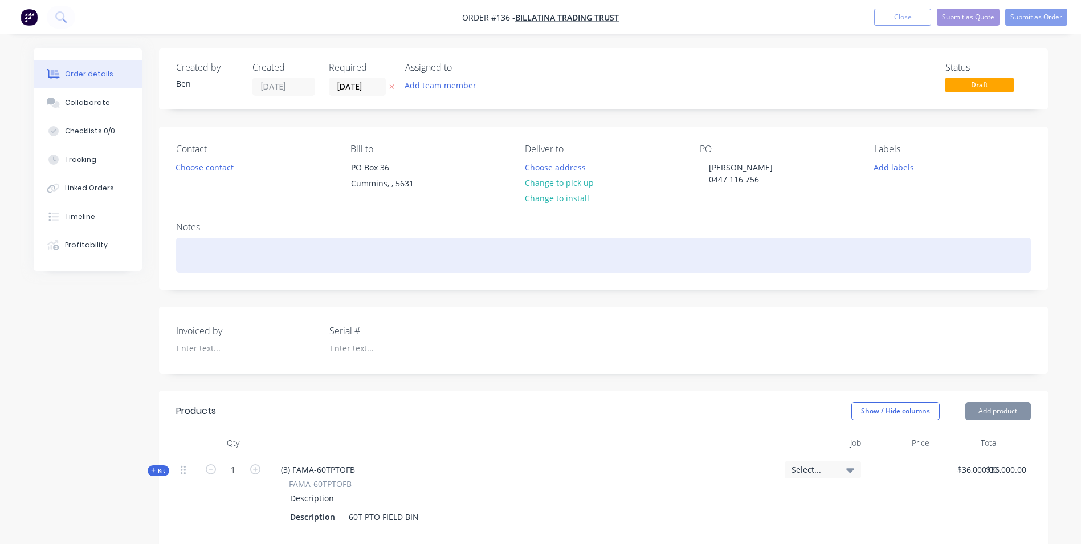
click at [787, 247] on div at bounding box center [603, 255] width 855 height 35
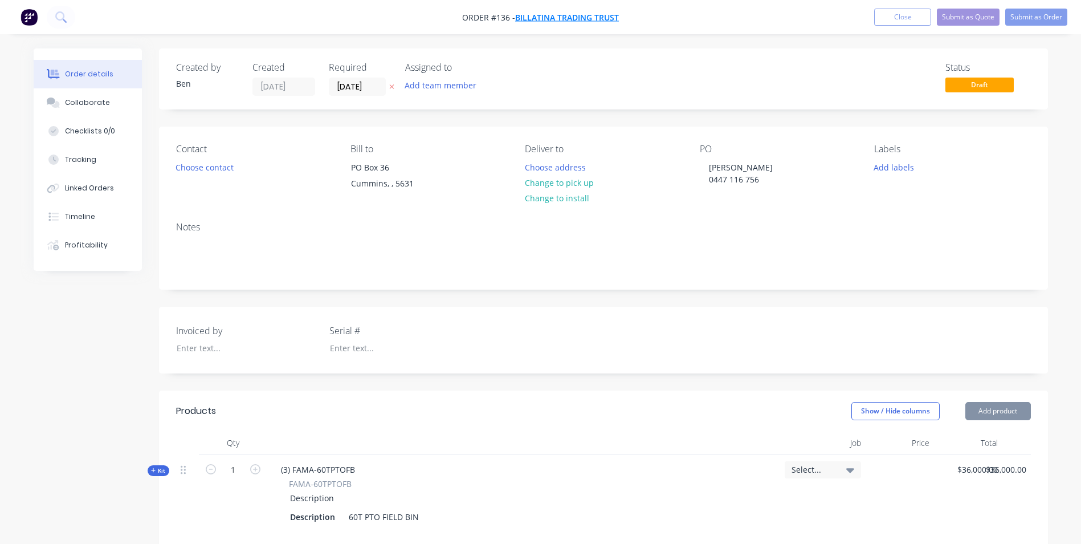
click at [604, 20] on span "Billatina Trading Trust" at bounding box center [567, 17] width 104 height 11
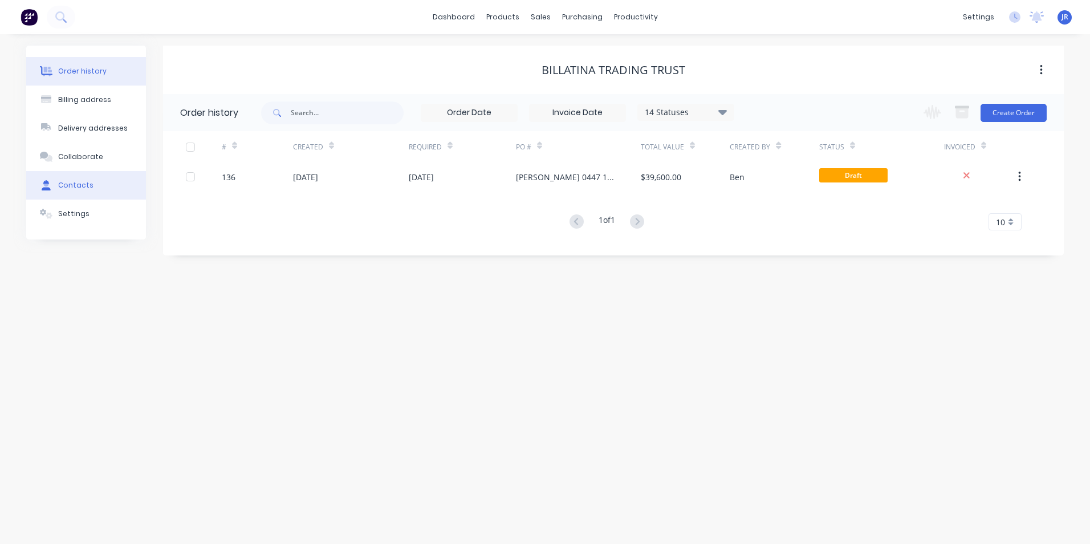
click at [70, 188] on div "Contacts" at bounding box center [75, 185] width 35 height 10
select select "AU"
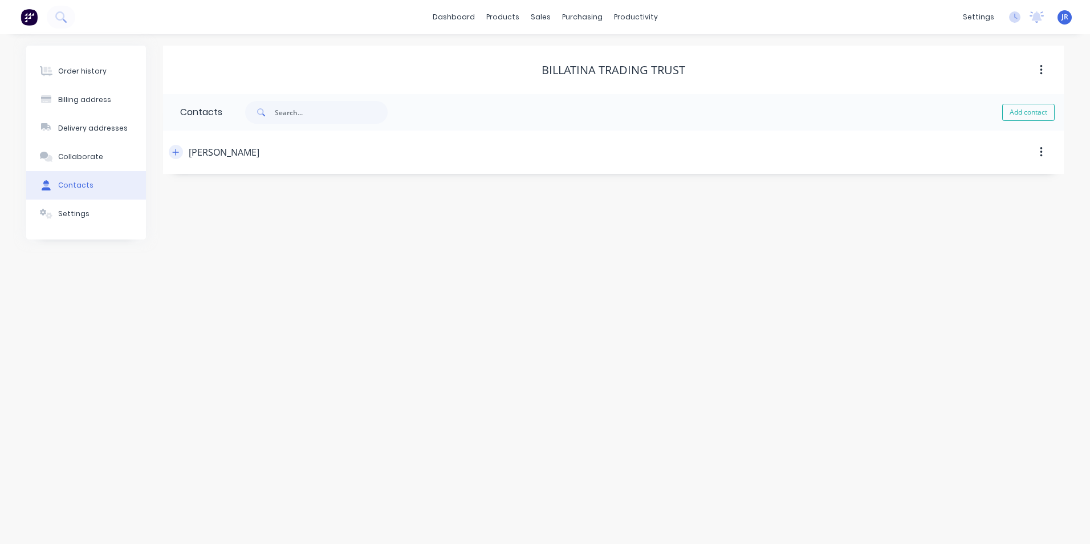
click at [173, 153] on icon "button" at bounding box center [175, 152] width 7 height 8
click at [230, 243] on input "text" at bounding box center [273, 240] width 186 height 17
type input "[EMAIL_ADDRESS][DOMAIN_NAME]"
click at [250, 332] on input "tel" at bounding box center [286, 329] width 137 height 13
drag, startPoint x: 299, startPoint y: 285, endPoint x: 215, endPoint y: 294, distance: 84.2
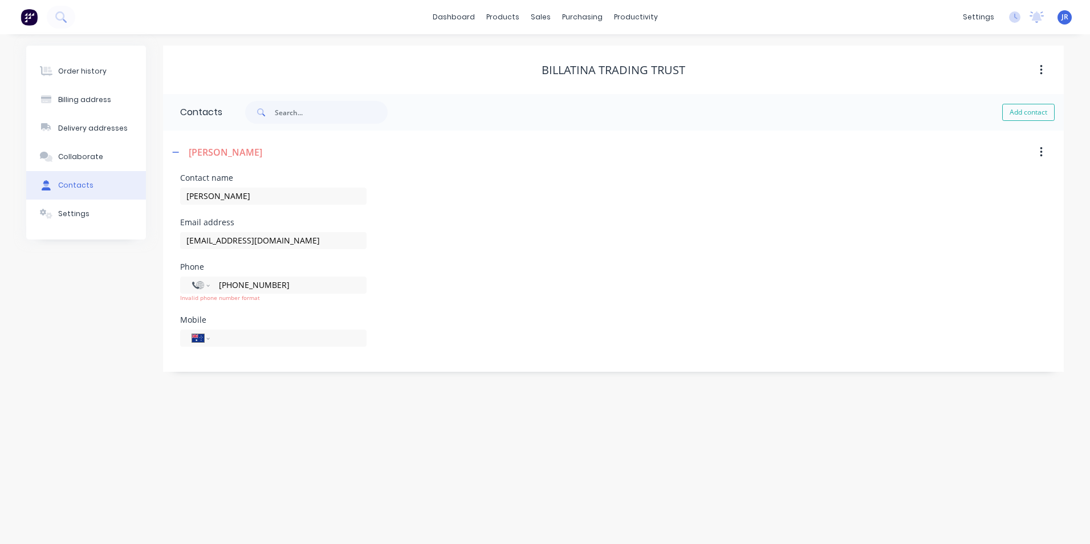
click at [215, 294] on div "International [GEOGRAPHIC_DATA] [GEOGRAPHIC_DATA] [GEOGRAPHIC_DATA] [GEOGRAPHIC…" at bounding box center [273, 289] width 186 height 26
click at [248, 336] on input "tel" at bounding box center [286, 329] width 137 height 13
type input "0447 116 756"
click at [297, 304] on div "International [GEOGRAPHIC_DATA] [GEOGRAPHIC_DATA] [GEOGRAPHIC_DATA] [GEOGRAPHIC…" at bounding box center [273, 291] width 186 height 34
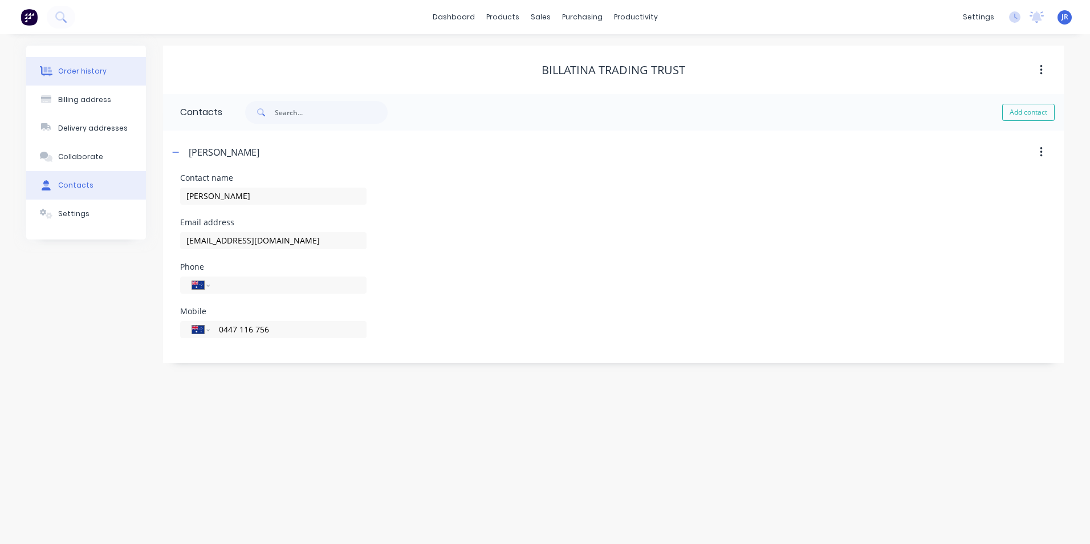
click at [78, 72] on div "Order history" at bounding box center [82, 71] width 48 height 10
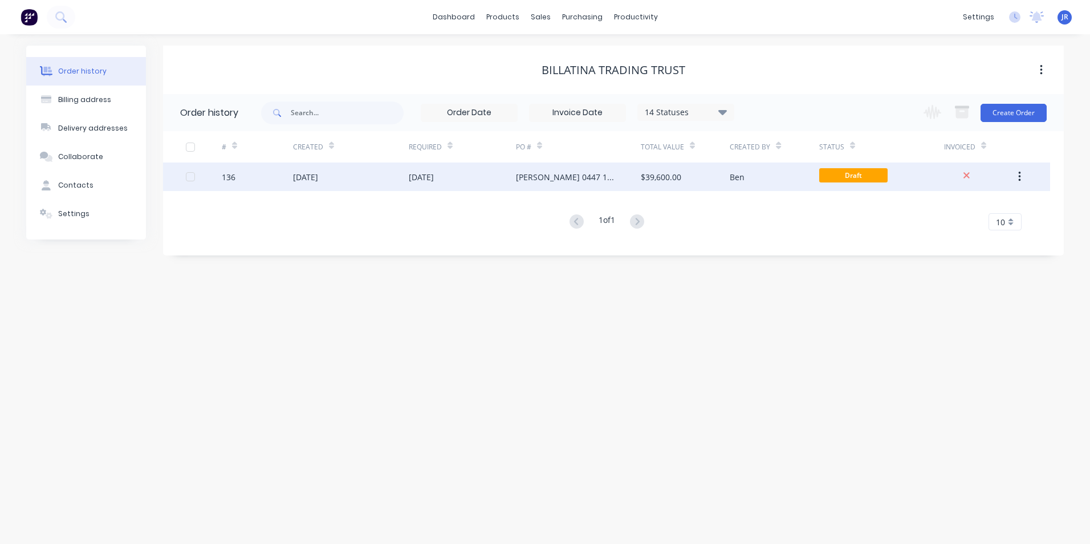
click at [393, 178] on div "[DATE]" at bounding box center [351, 176] width 116 height 29
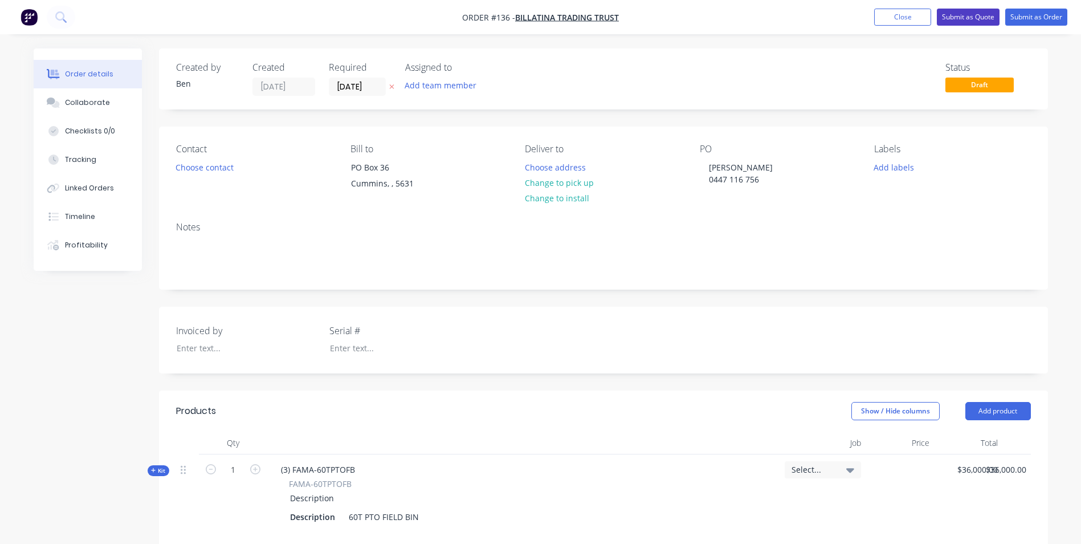
click at [976, 15] on button "Submit as Quote" at bounding box center [968, 17] width 63 height 17
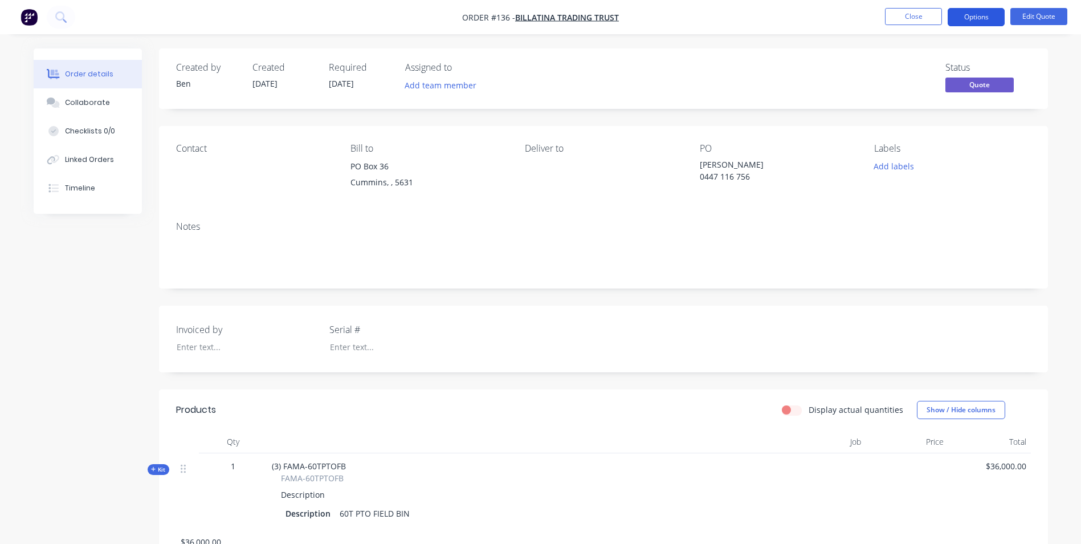
click at [971, 19] on button "Options" at bounding box center [976, 17] width 57 height 18
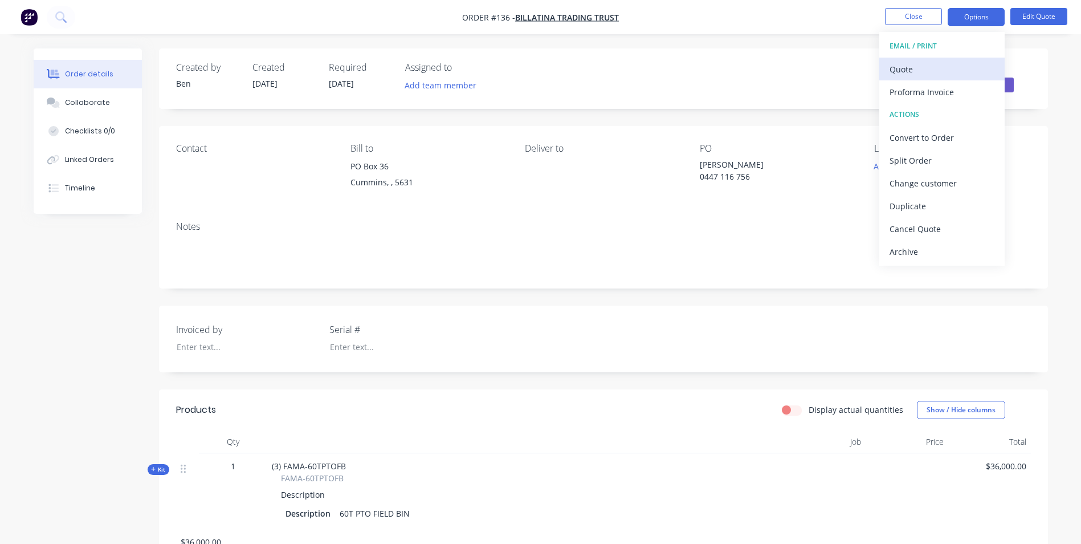
click at [924, 73] on div "Quote" at bounding box center [942, 69] width 105 height 17
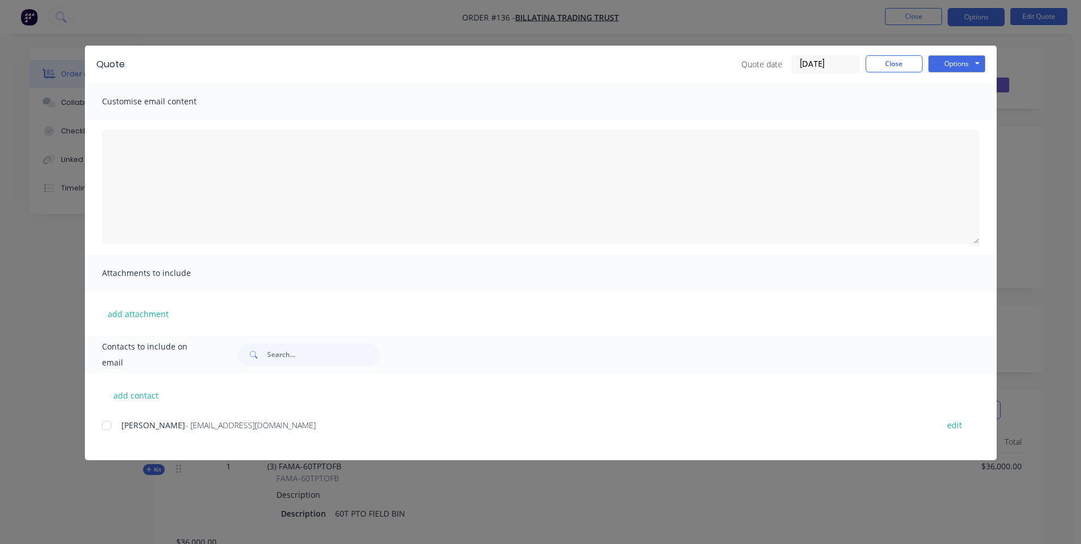
drag, startPoint x: 106, startPoint y: 429, endPoint x: 120, endPoint y: 380, distance: 51.1
click at [106, 428] on div at bounding box center [106, 425] width 23 height 23
click at [147, 315] on button "add attachment" at bounding box center [138, 313] width 72 height 17
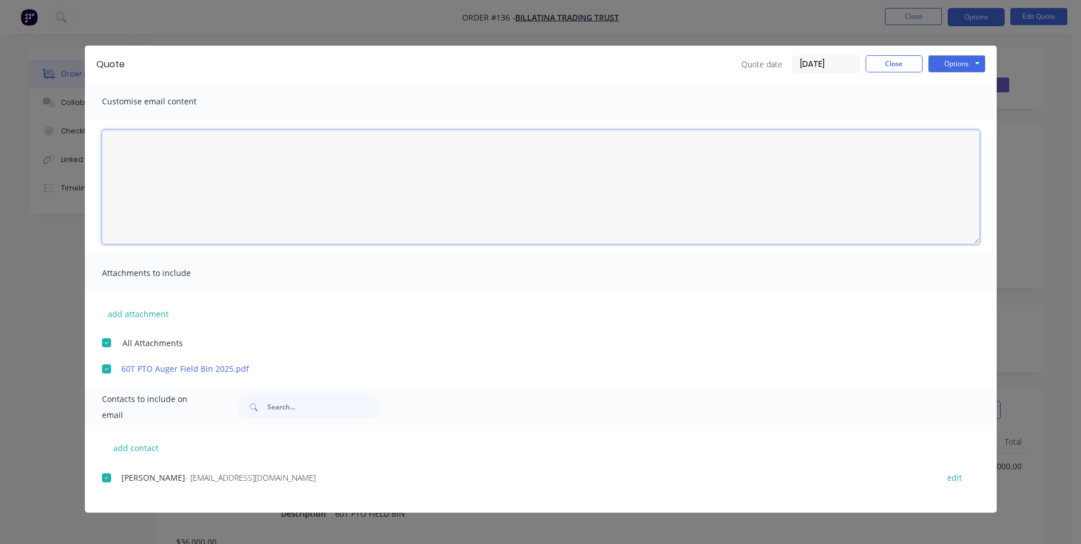
click at [214, 162] on textarea at bounding box center [541, 187] width 878 height 114
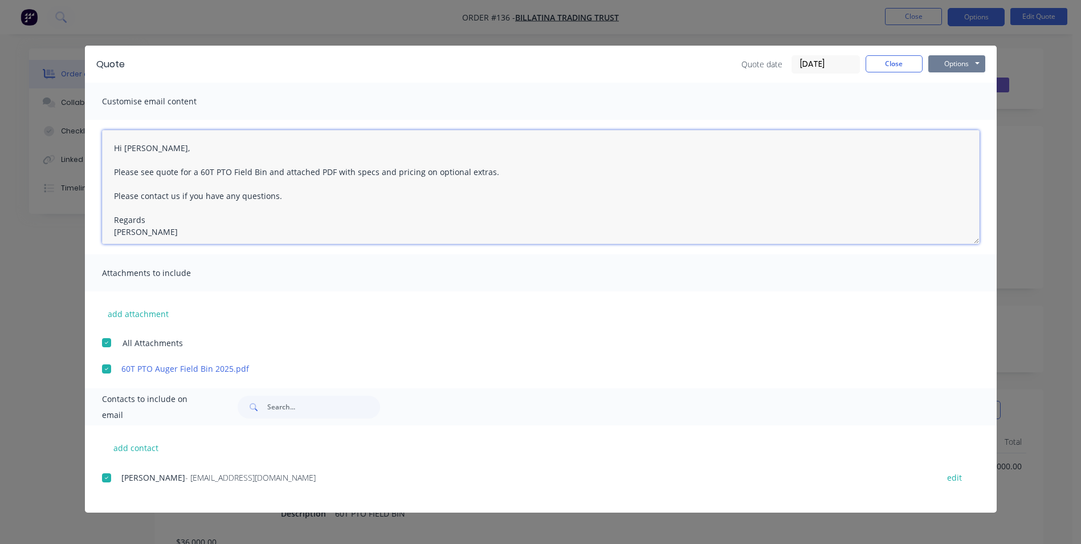
type textarea "Hi [PERSON_NAME], Please see quote for a 60T PTO Field Bin and attached PDF wit…"
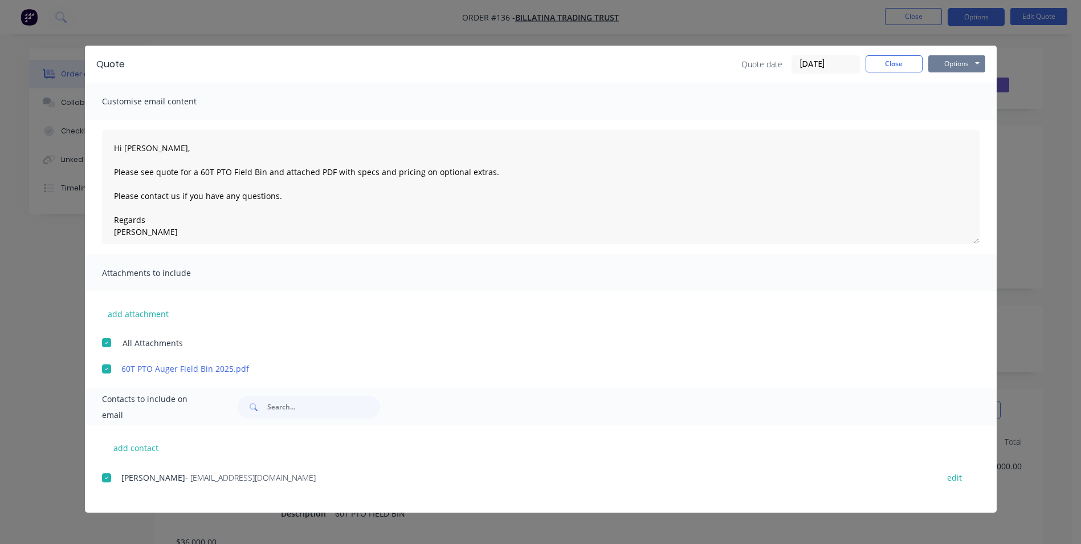
click at [965, 64] on button "Options" at bounding box center [957, 63] width 57 height 17
click at [965, 119] on button "Email" at bounding box center [965, 121] width 73 height 19
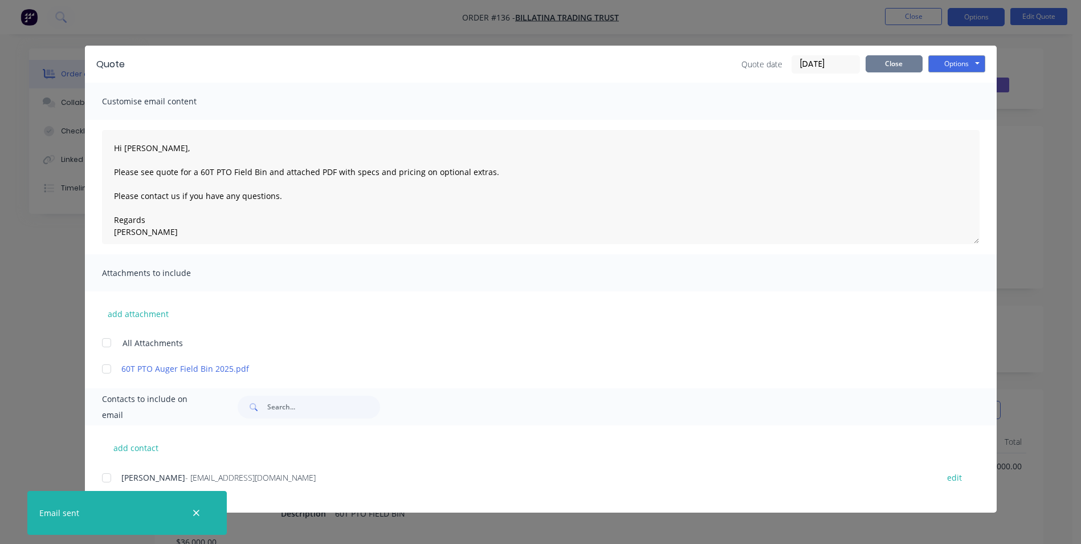
click at [868, 59] on button "Close" at bounding box center [894, 63] width 57 height 17
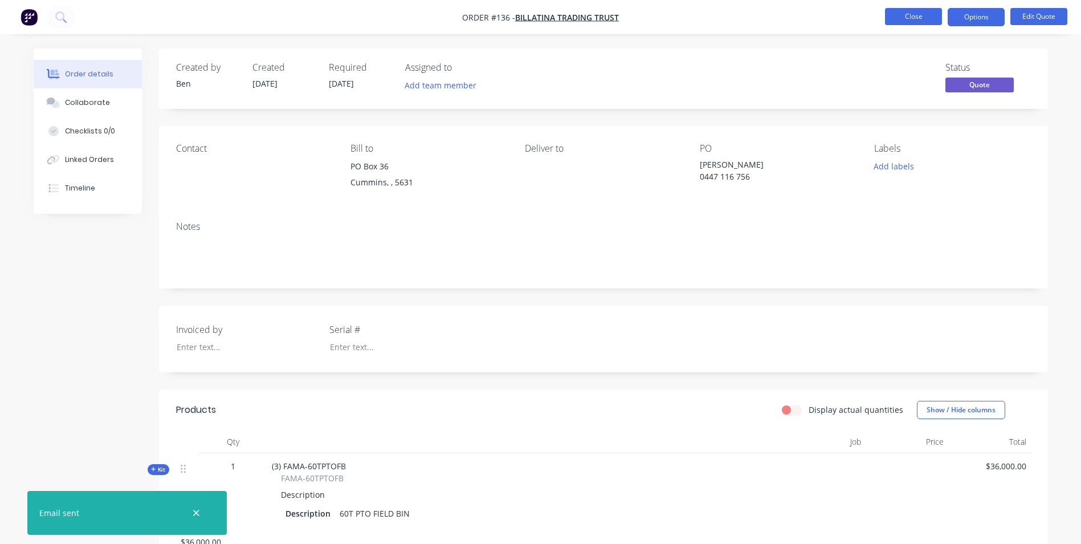
click at [932, 19] on button "Close" at bounding box center [913, 16] width 57 height 17
